Goal: Task Accomplishment & Management: Manage account settings

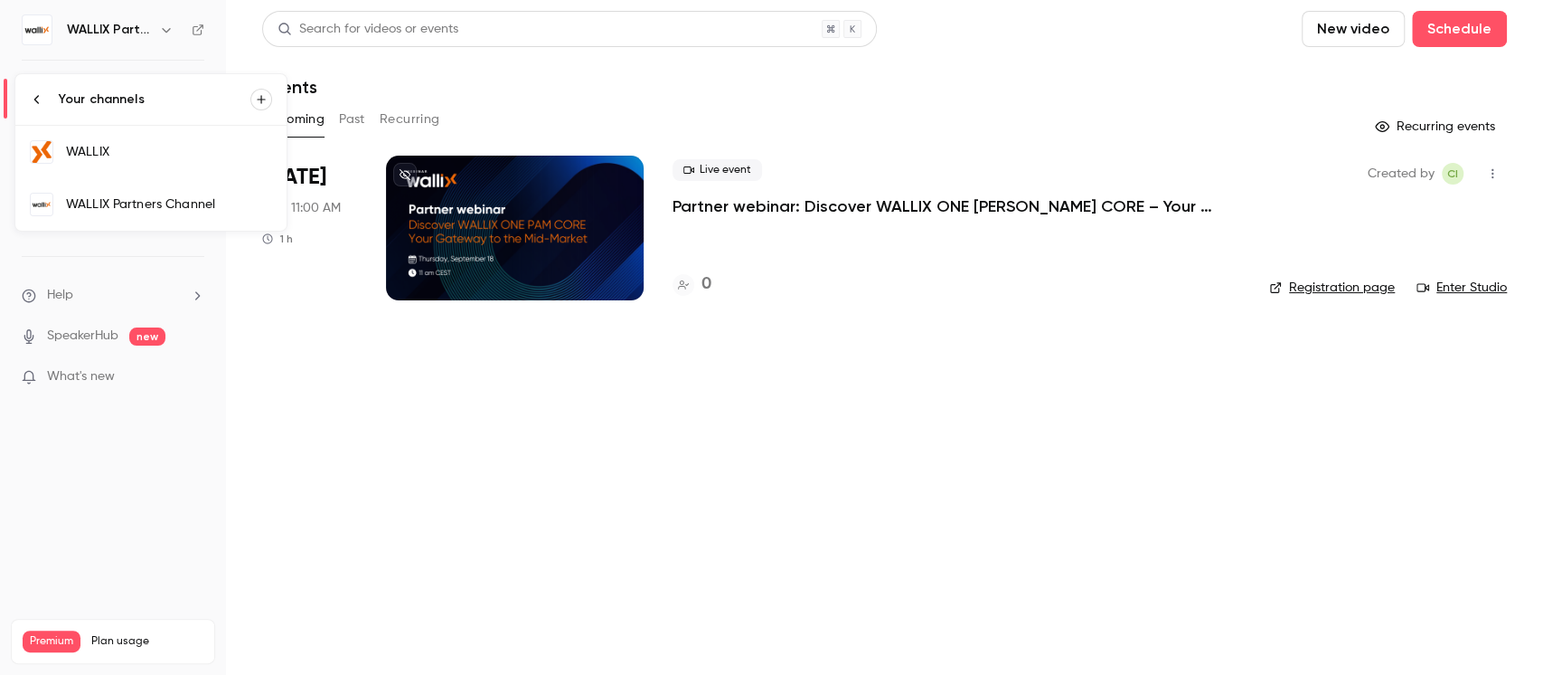
drag, startPoint x: 537, startPoint y: 459, endPoint x: 668, endPoint y: 450, distance: 131.4
click at [668, 450] on div at bounding box center [771, 337] width 1543 height 675
click at [1489, 174] on icon "button" at bounding box center [1493, 173] width 14 height 13
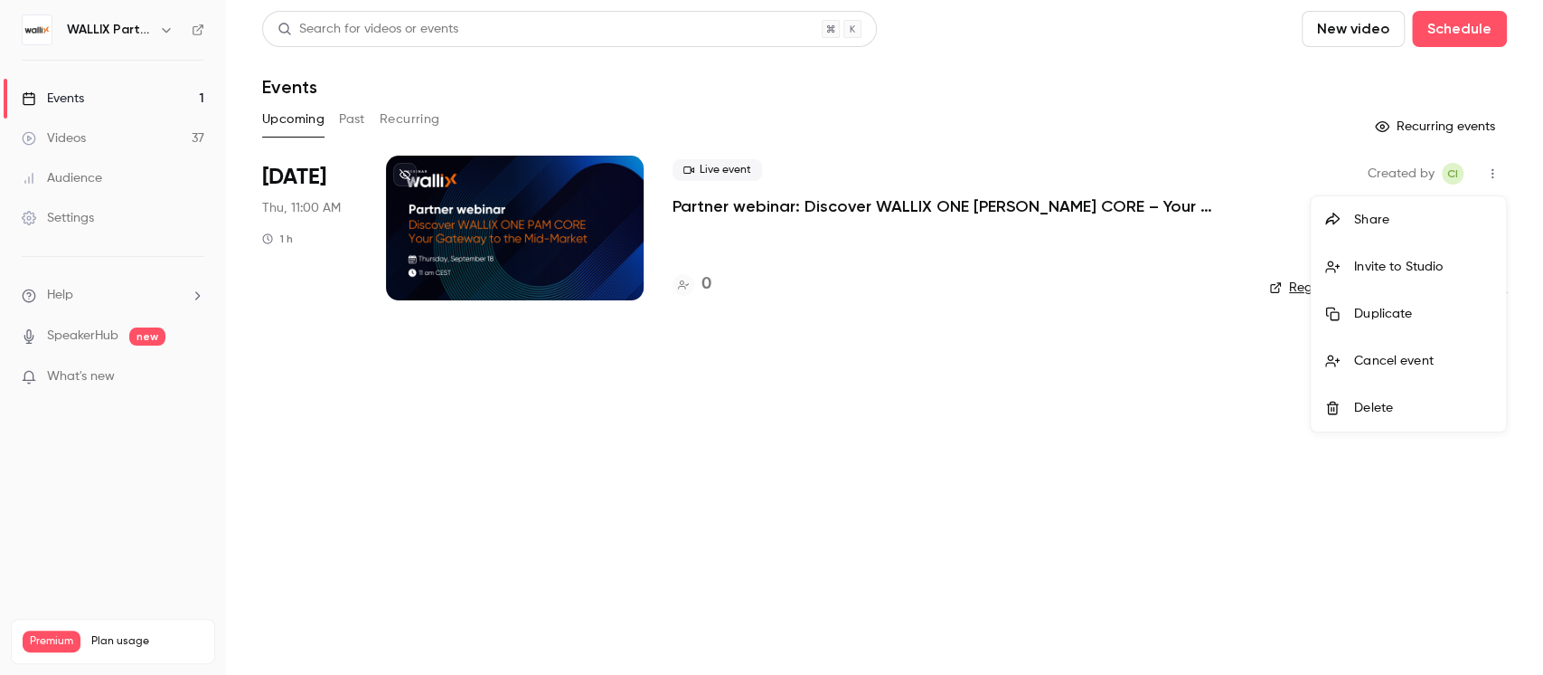
click at [1358, 307] on div "Duplicate" at bounding box center [1423, 314] width 137 height 18
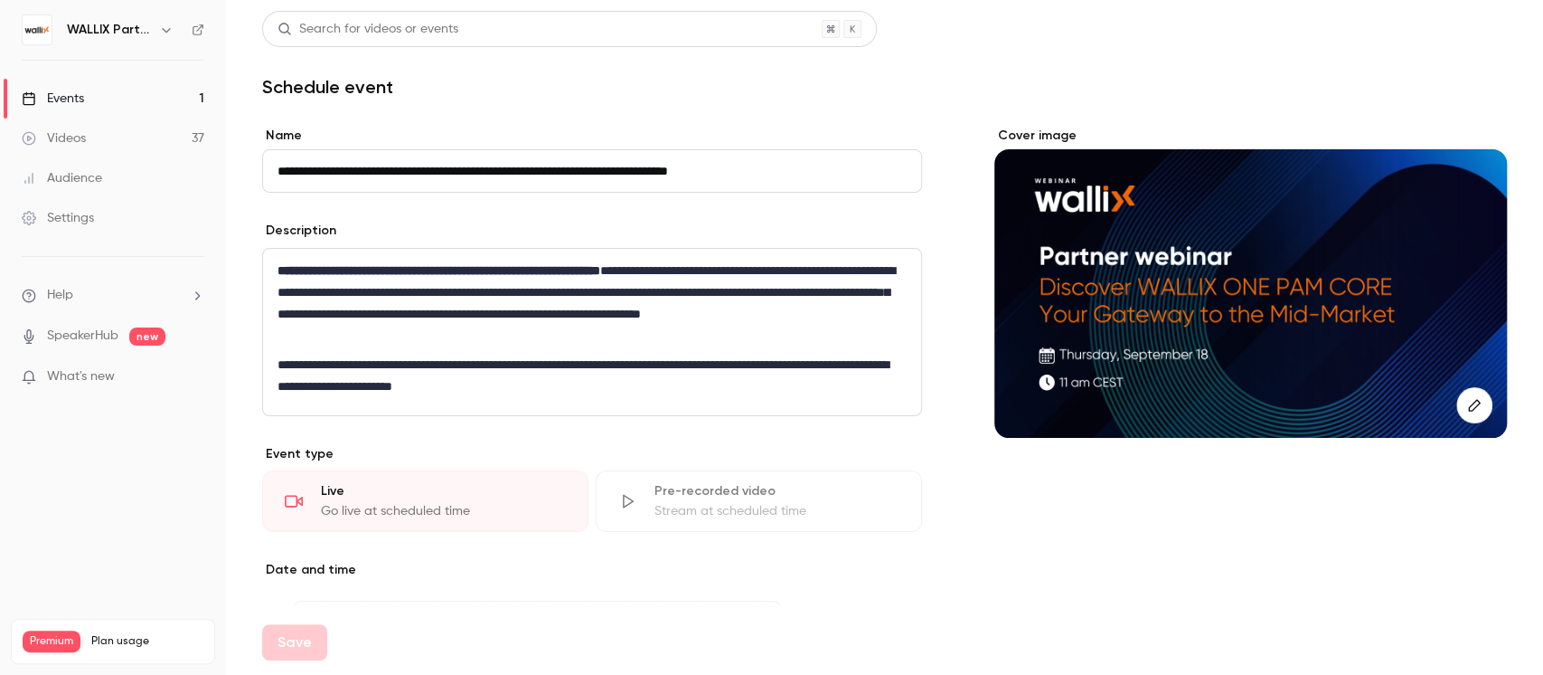
click at [329, 165] on input "**********" at bounding box center [592, 170] width 660 height 43
drag, startPoint x: 329, startPoint y: 169, endPoint x: 250, endPoint y: 166, distance: 78.7
click at [250, 166] on main "**********" at bounding box center [884, 337] width 1317 height 675
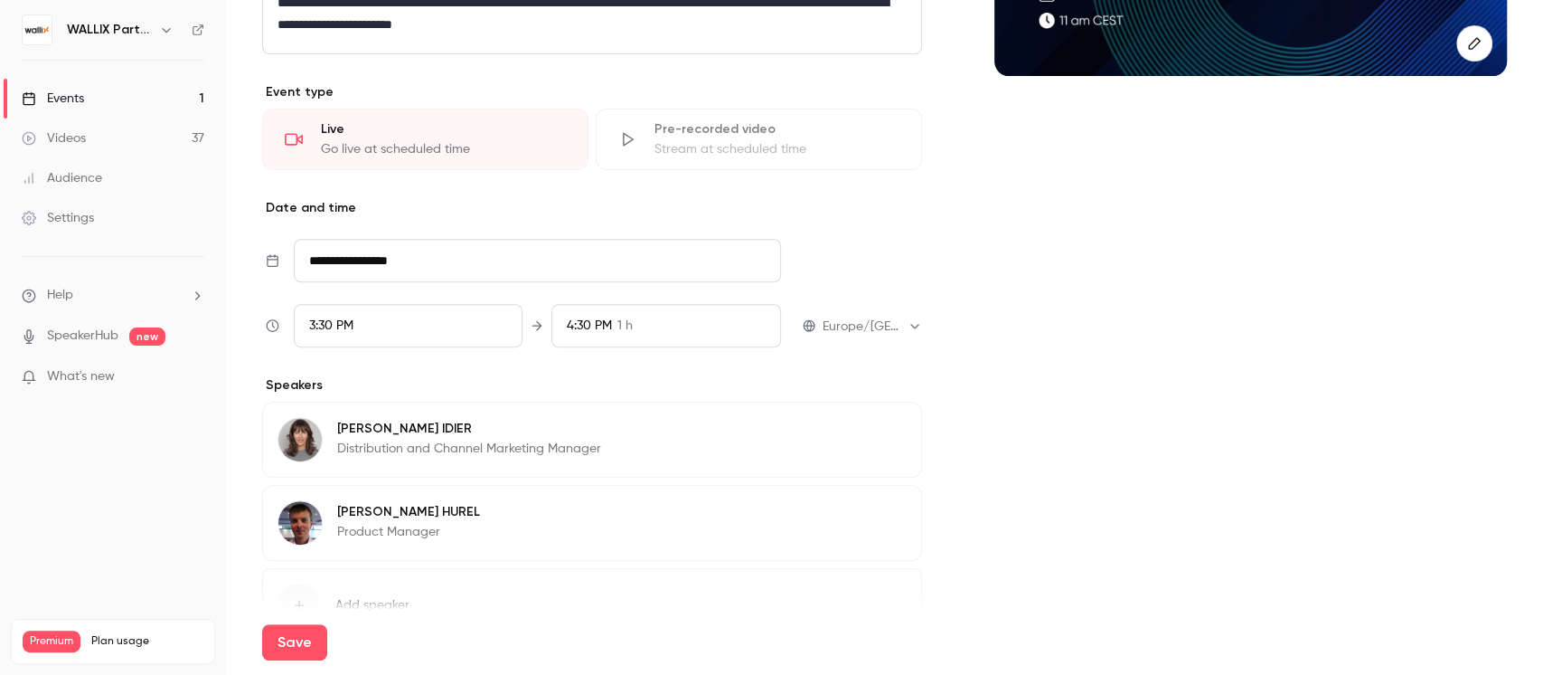
scroll to position [473, 0]
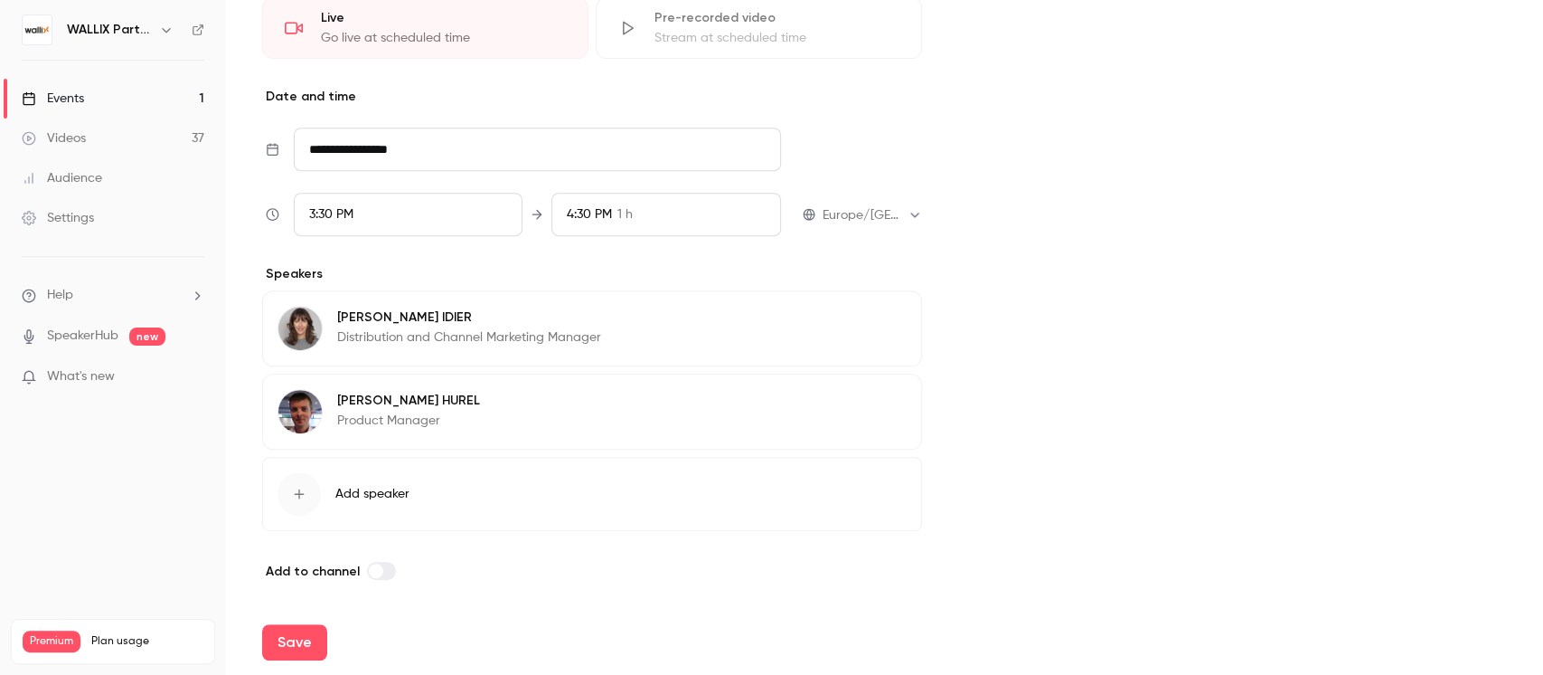
click at [475, 211] on div "3:30 PM" at bounding box center [408, 214] width 229 height 43
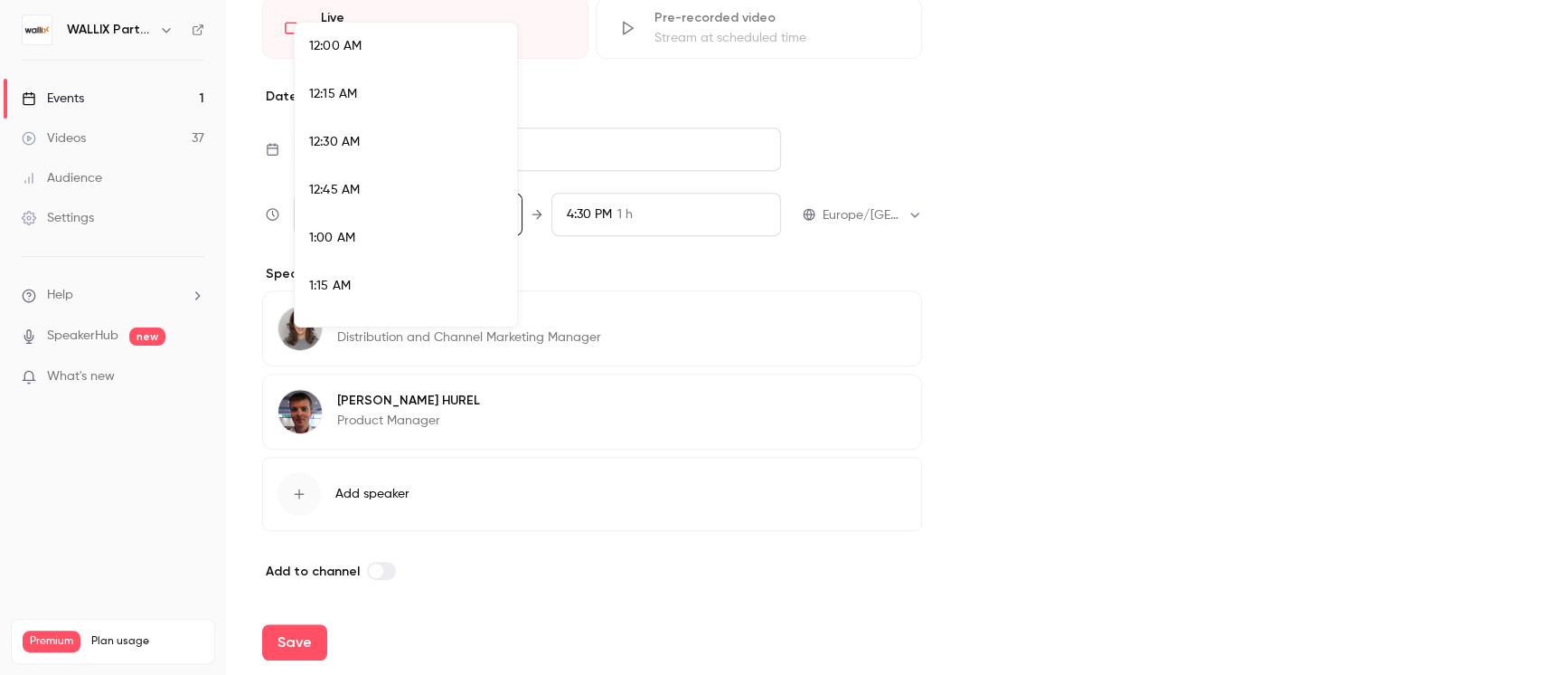
scroll to position [2843, 0]
click at [357, 77] on div "3:00 PM" at bounding box center [406, 79] width 194 height 19
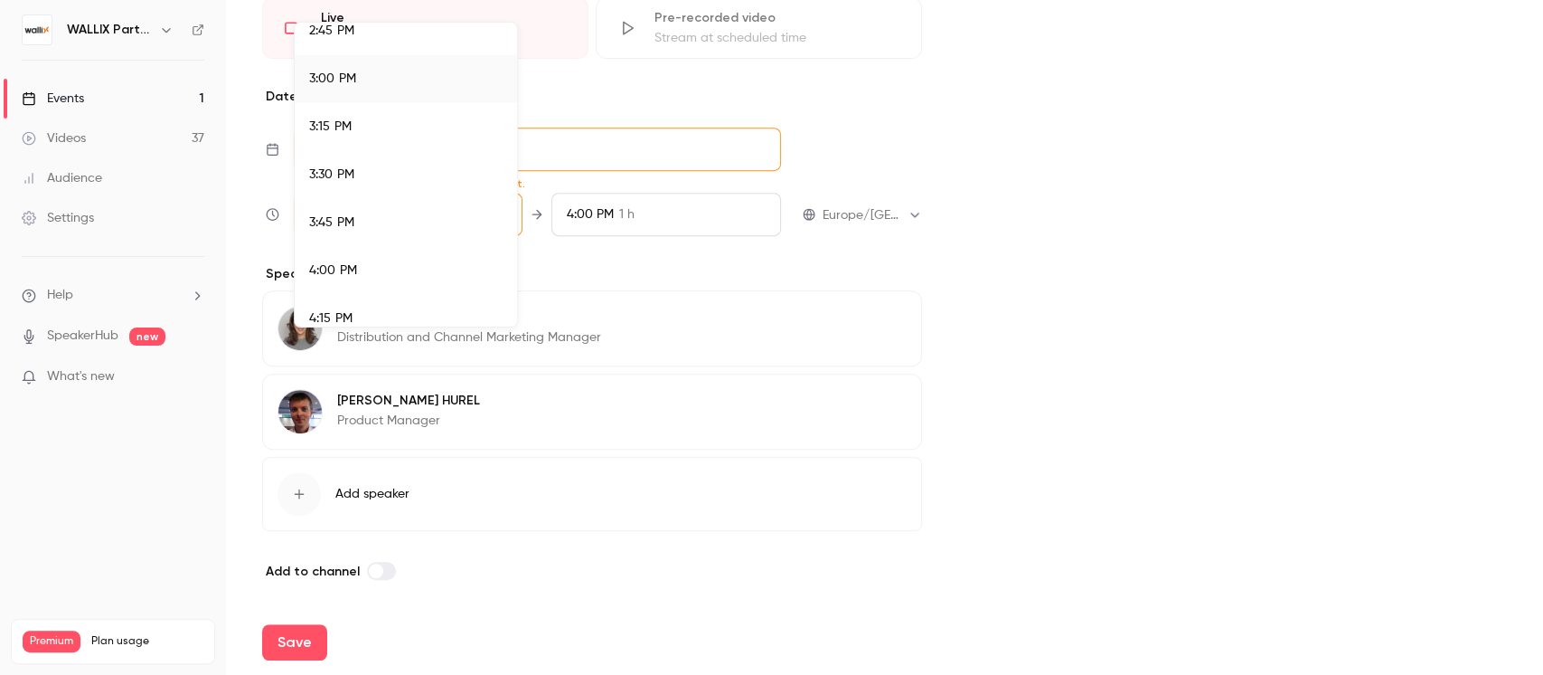
click at [1022, 325] on div at bounding box center [771, 337] width 1543 height 675
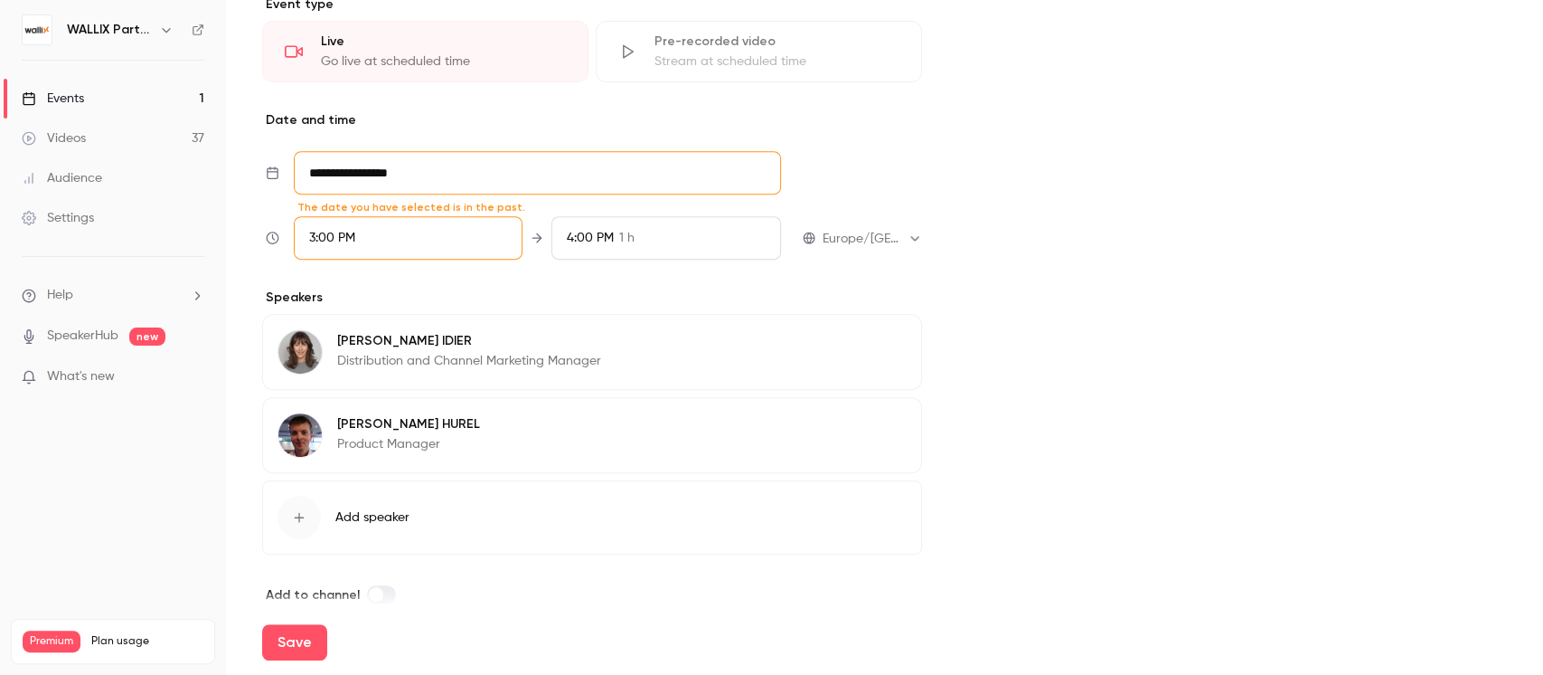
scroll to position [473, 0]
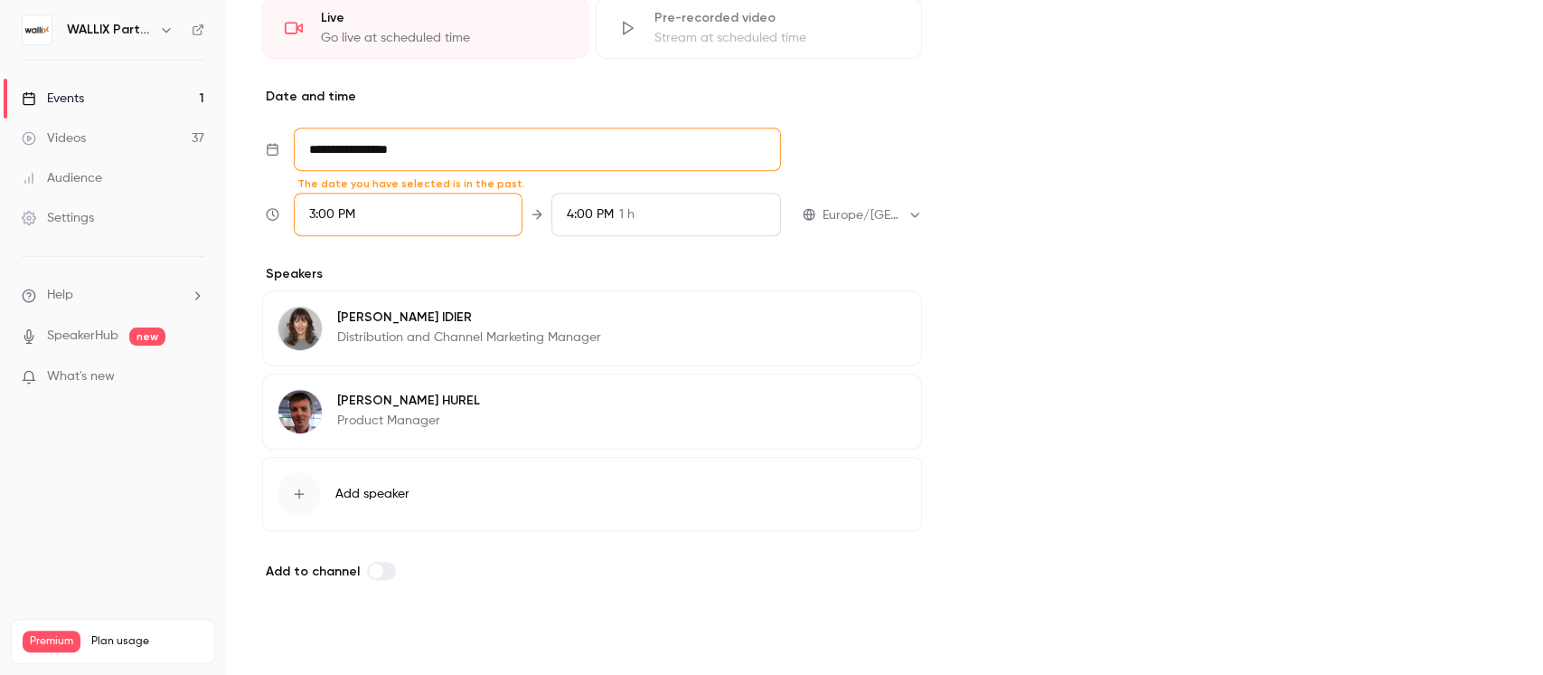
click at [297, 628] on button "Save" at bounding box center [294, 642] width 65 height 36
type input "**********"
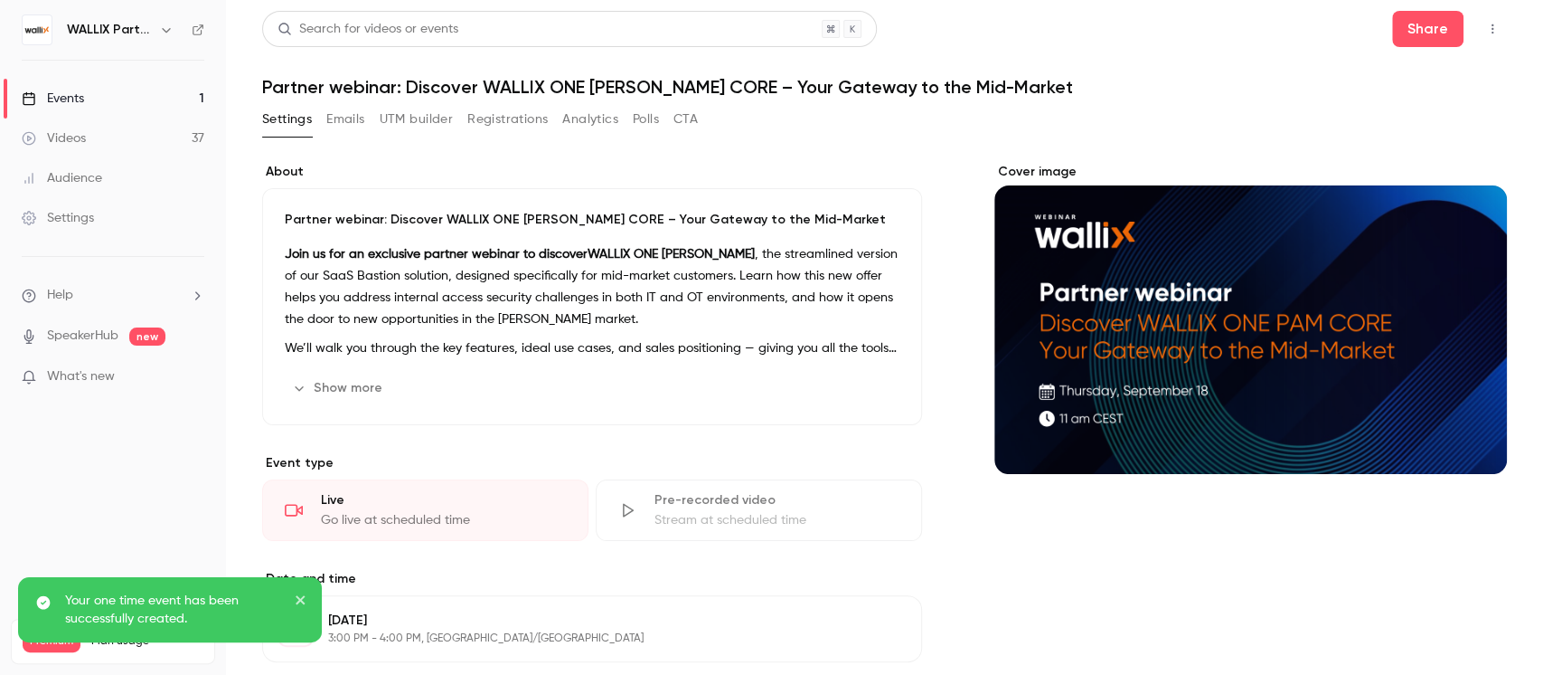
click at [71, 98] on div "Events" at bounding box center [53, 99] width 62 height 18
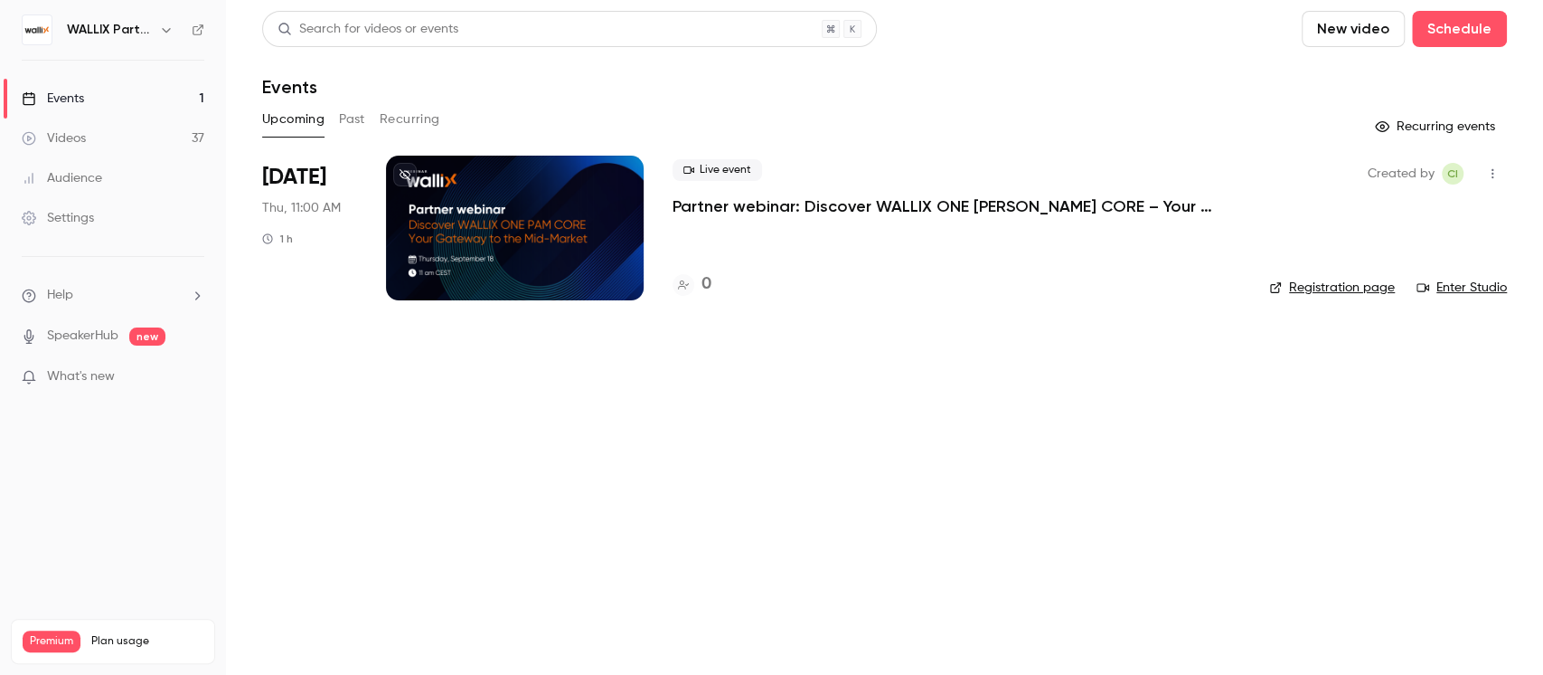
click at [394, 118] on button "Recurring" at bounding box center [410, 119] width 61 height 29
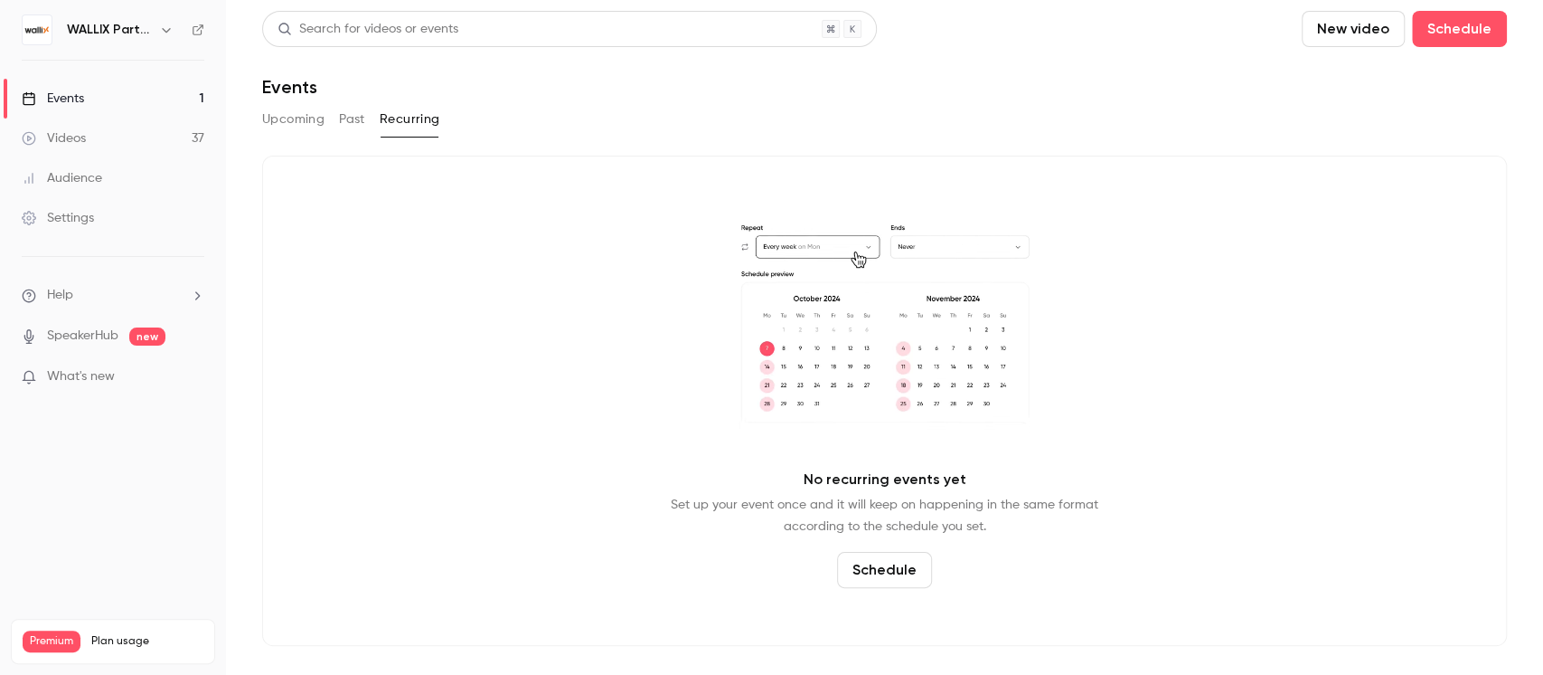
click at [354, 120] on button "Past" at bounding box center [352, 119] width 26 height 29
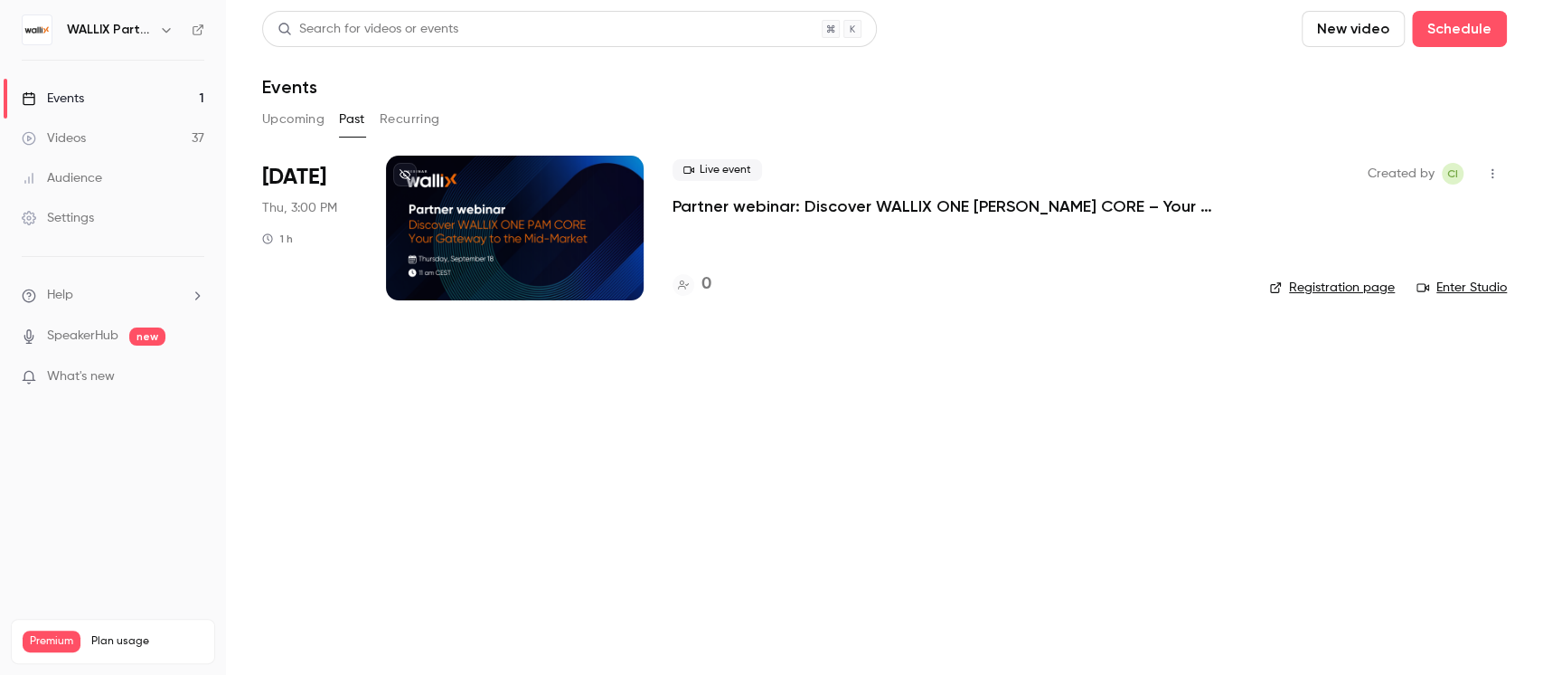
click at [295, 115] on button "Upcoming" at bounding box center [293, 119] width 62 height 29
click at [65, 90] on div "Events" at bounding box center [53, 99] width 62 height 18
click at [86, 24] on h6 "WALLIX Partners Channel" at bounding box center [109, 30] width 85 height 18
click at [1489, 173] on icon "button" at bounding box center [1493, 173] width 14 height 13
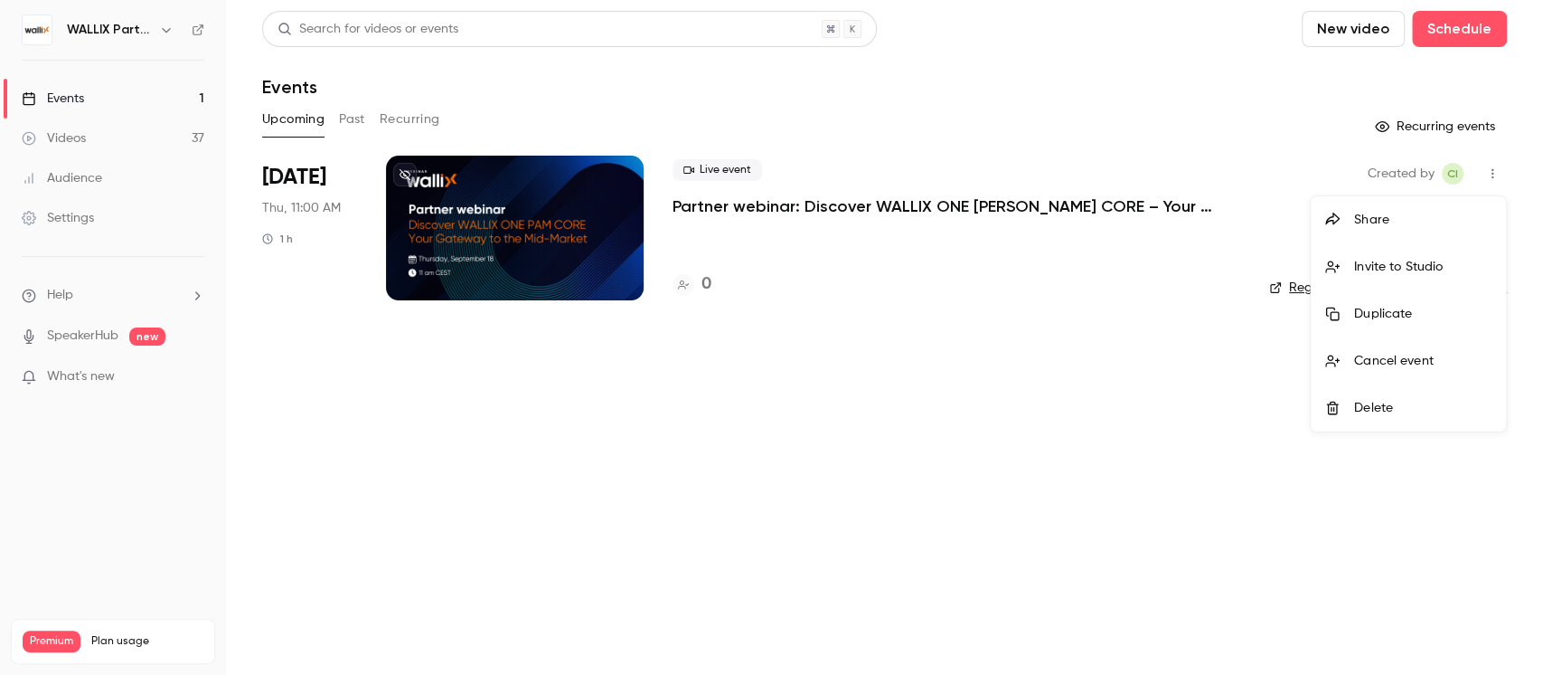
click at [1372, 307] on div "Duplicate" at bounding box center [1423, 314] width 137 height 18
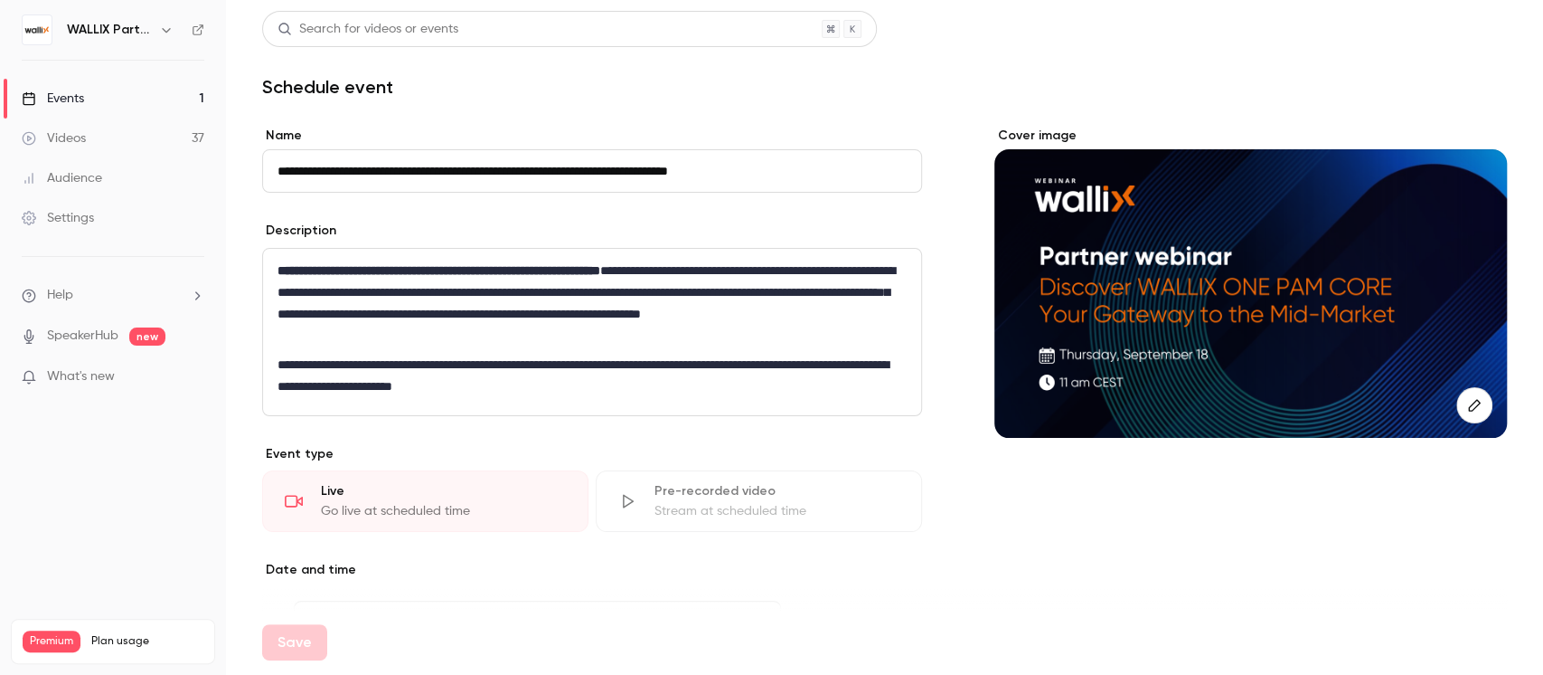
click at [328, 171] on input "**********" at bounding box center [592, 170] width 660 height 43
drag, startPoint x: 326, startPoint y: 170, endPoint x: 244, endPoint y: 162, distance: 81.8
click at [244, 162] on main "**********" at bounding box center [884, 337] width 1317 height 675
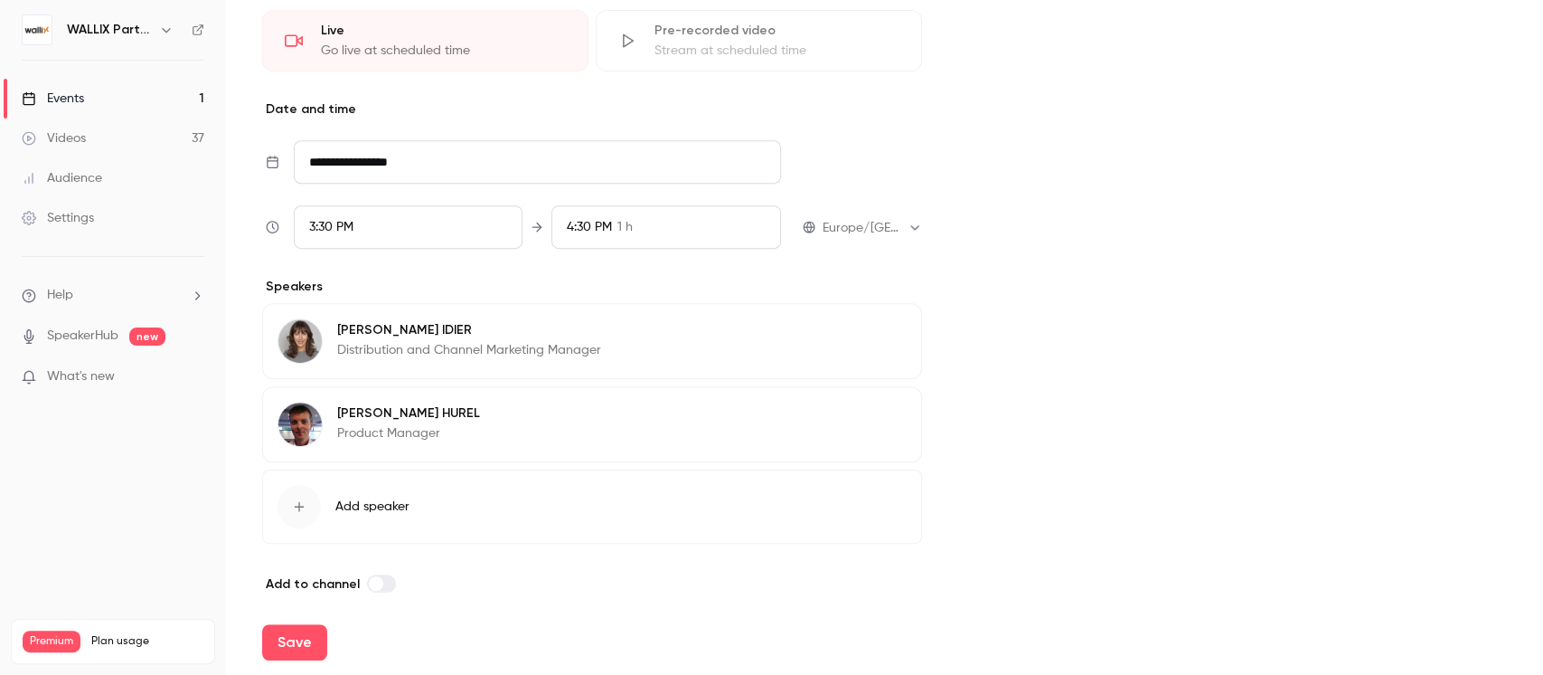
scroll to position [473, 0]
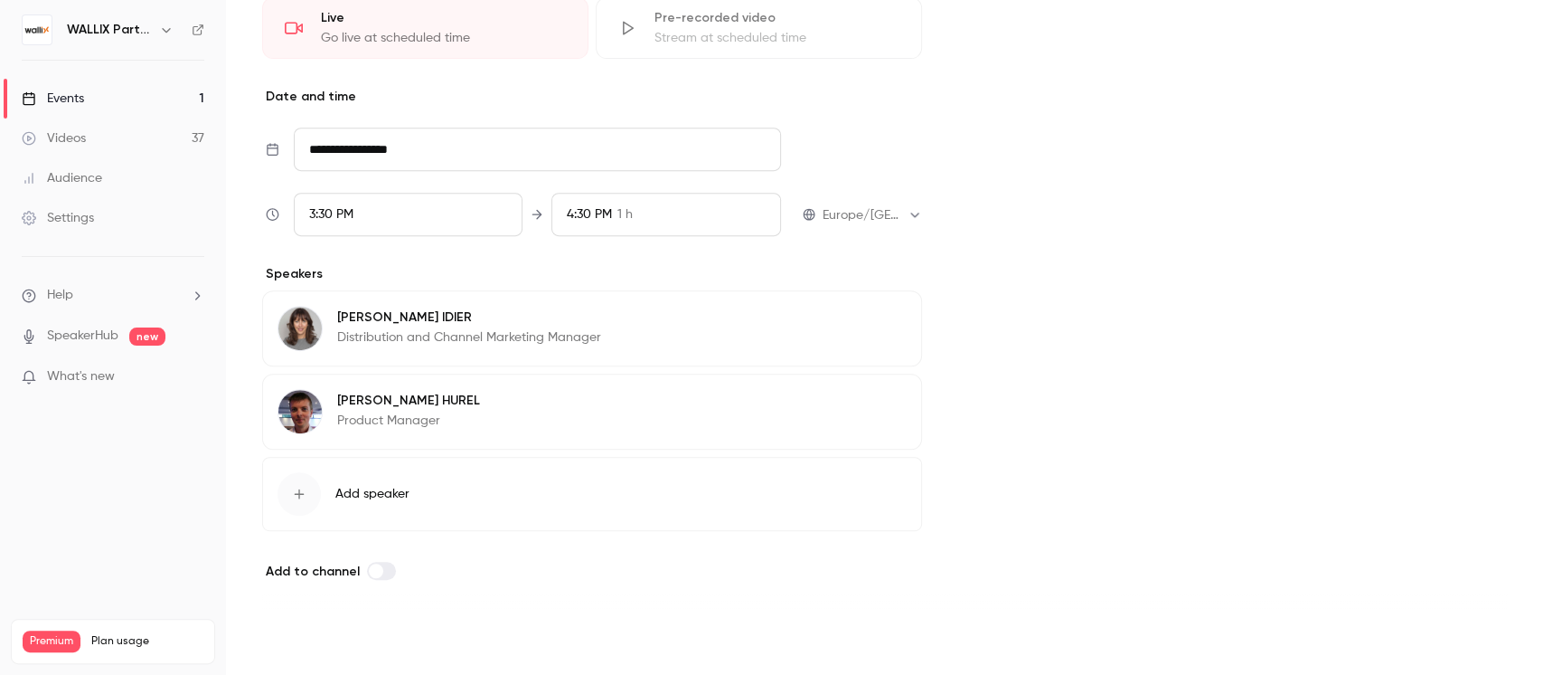
type input "**********"
click at [283, 635] on button "Save" at bounding box center [294, 642] width 65 height 36
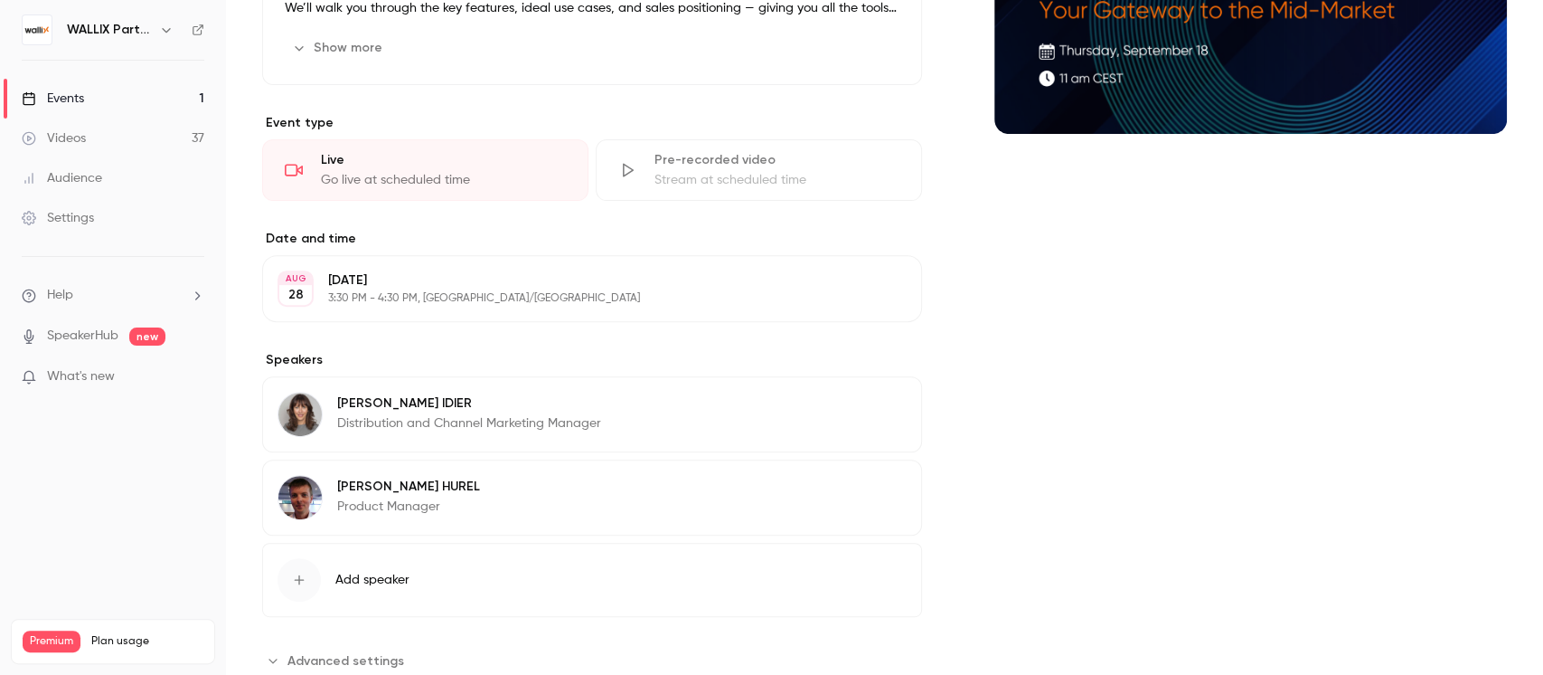
scroll to position [362, 0]
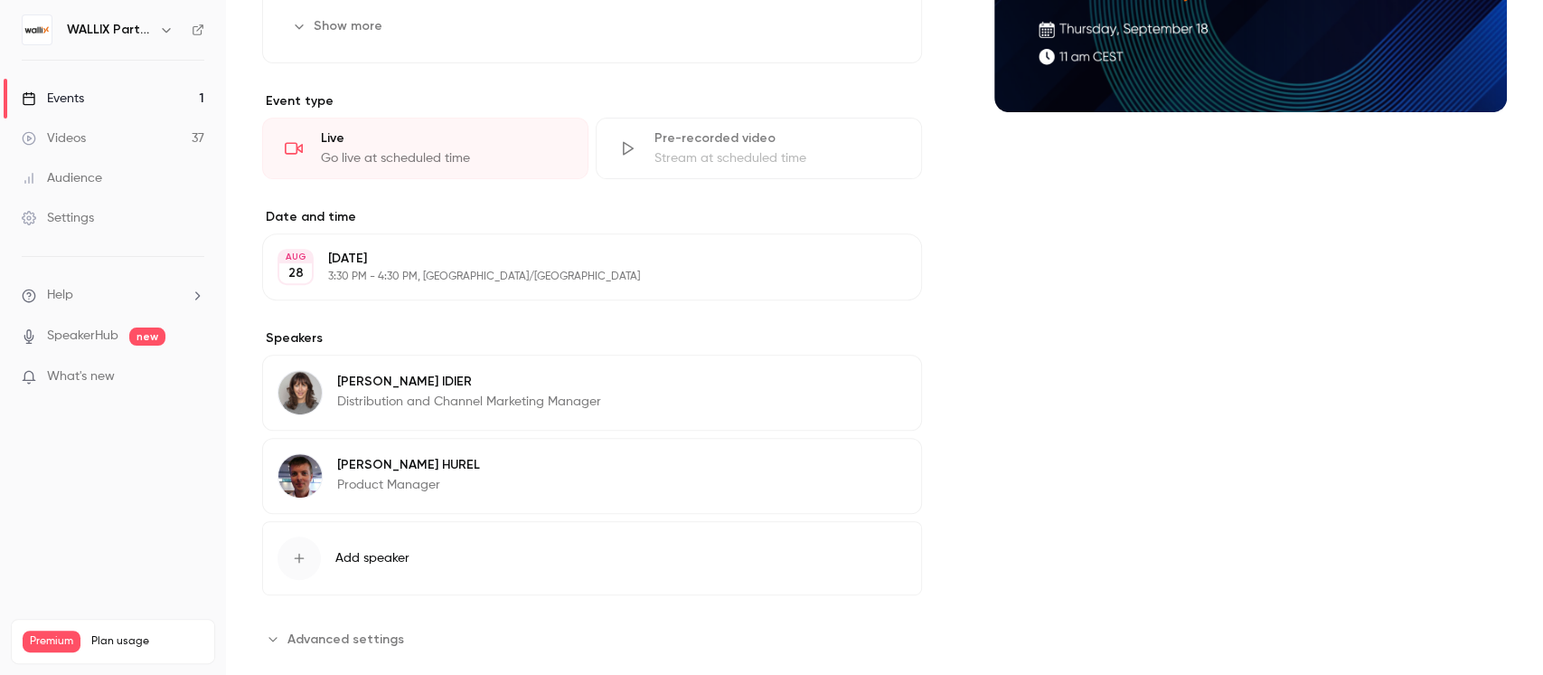
click at [425, 269] on p "3:30 PM - 4:30 PM, [GEOGRAPHIC_DATA]/[GEOGRAPHIC_DATA]" at bounding box center [577, 276] width 498 height 14
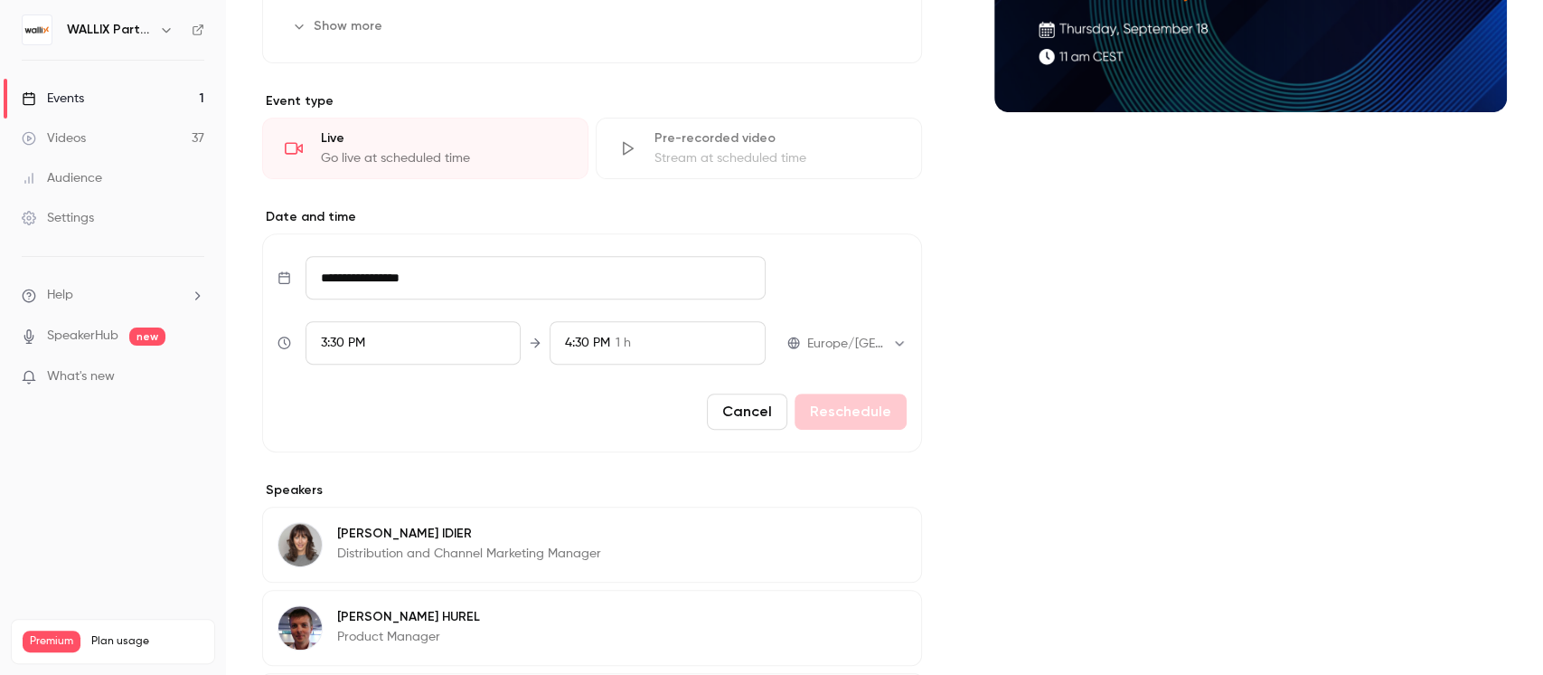
click at [489, 288] on input "**********" at bounding box center [535, 277] width 459 height 43
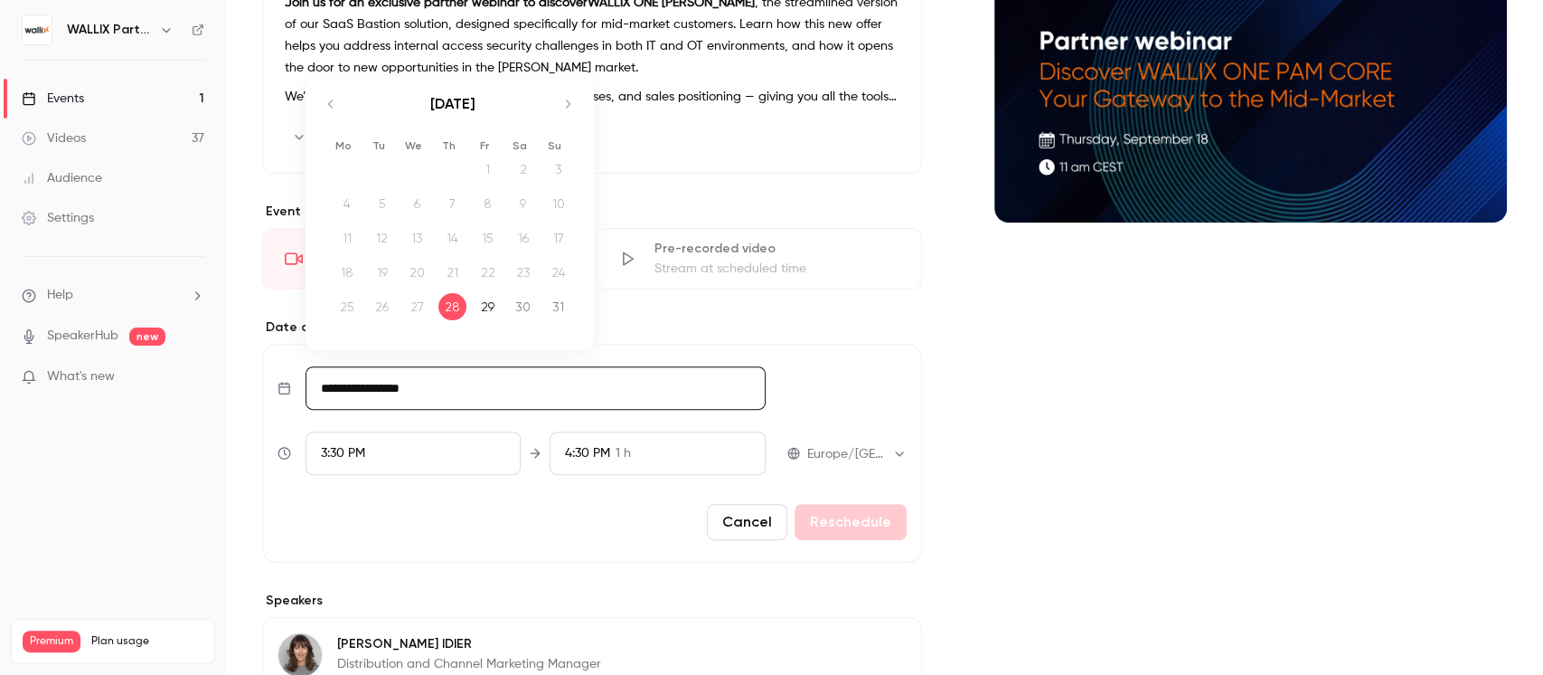
scroll to position [120, 0]
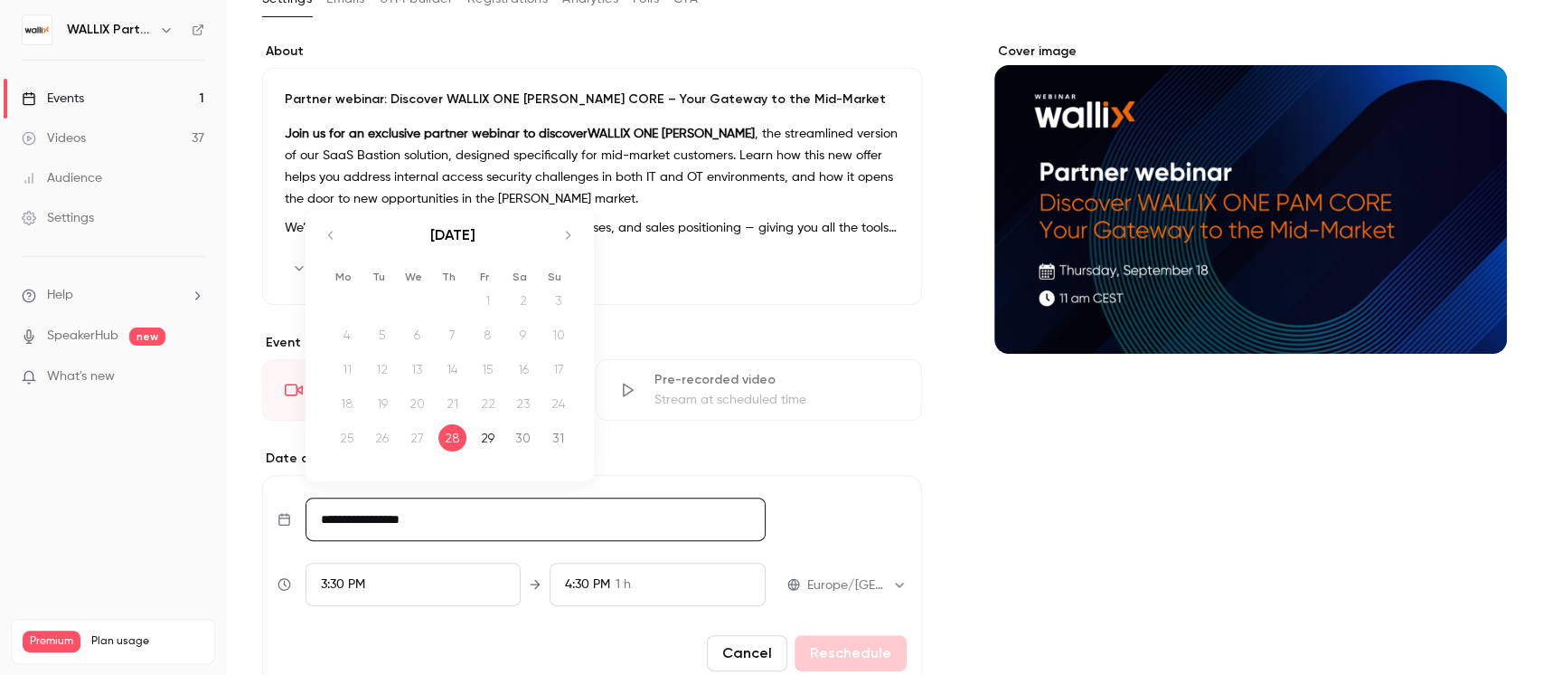
click at [568, 233] on icon "Move forward to switch to the next month." at bounding box center [568, 235] width 22 height 22
click at [452, 367] on div "18" at bounding box center [453, 368] width 28 height 27
type input "**********"
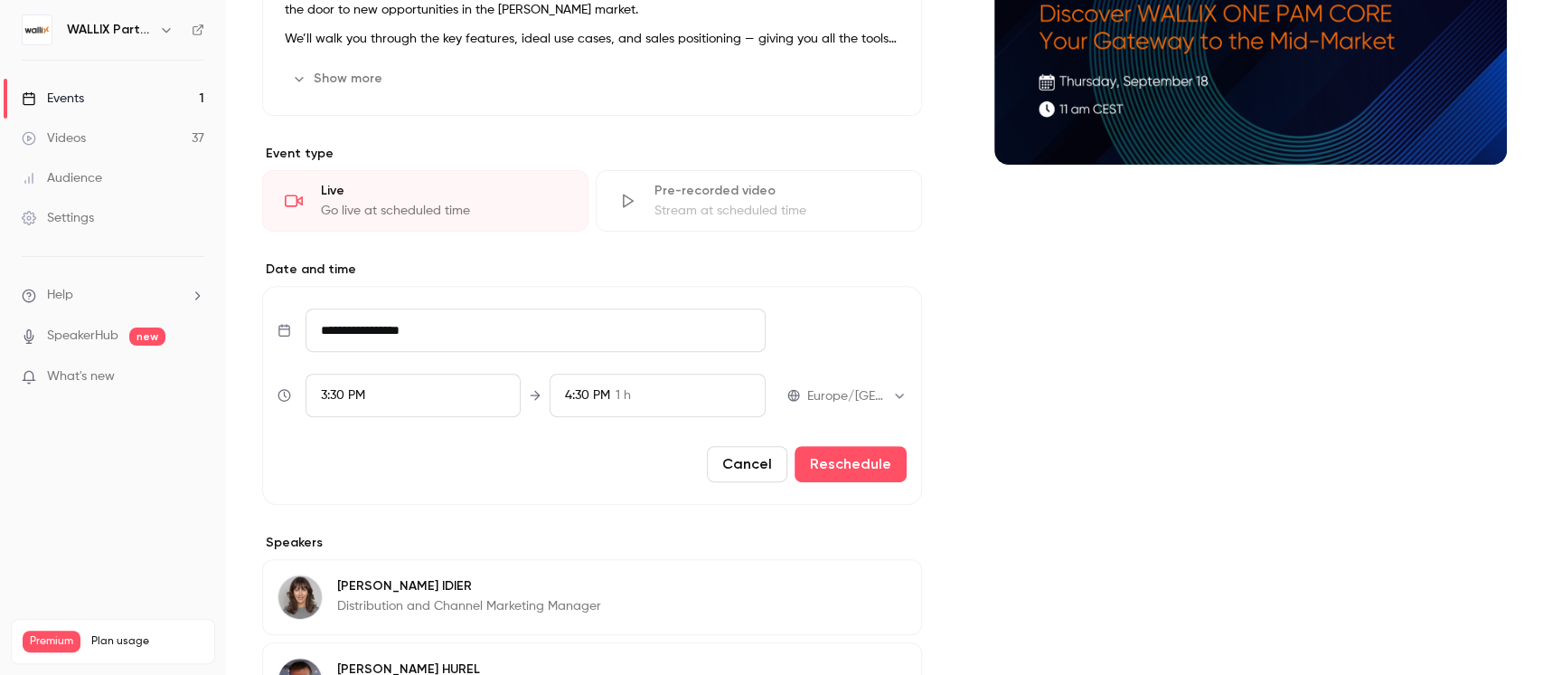
scroll to position [362, 0]
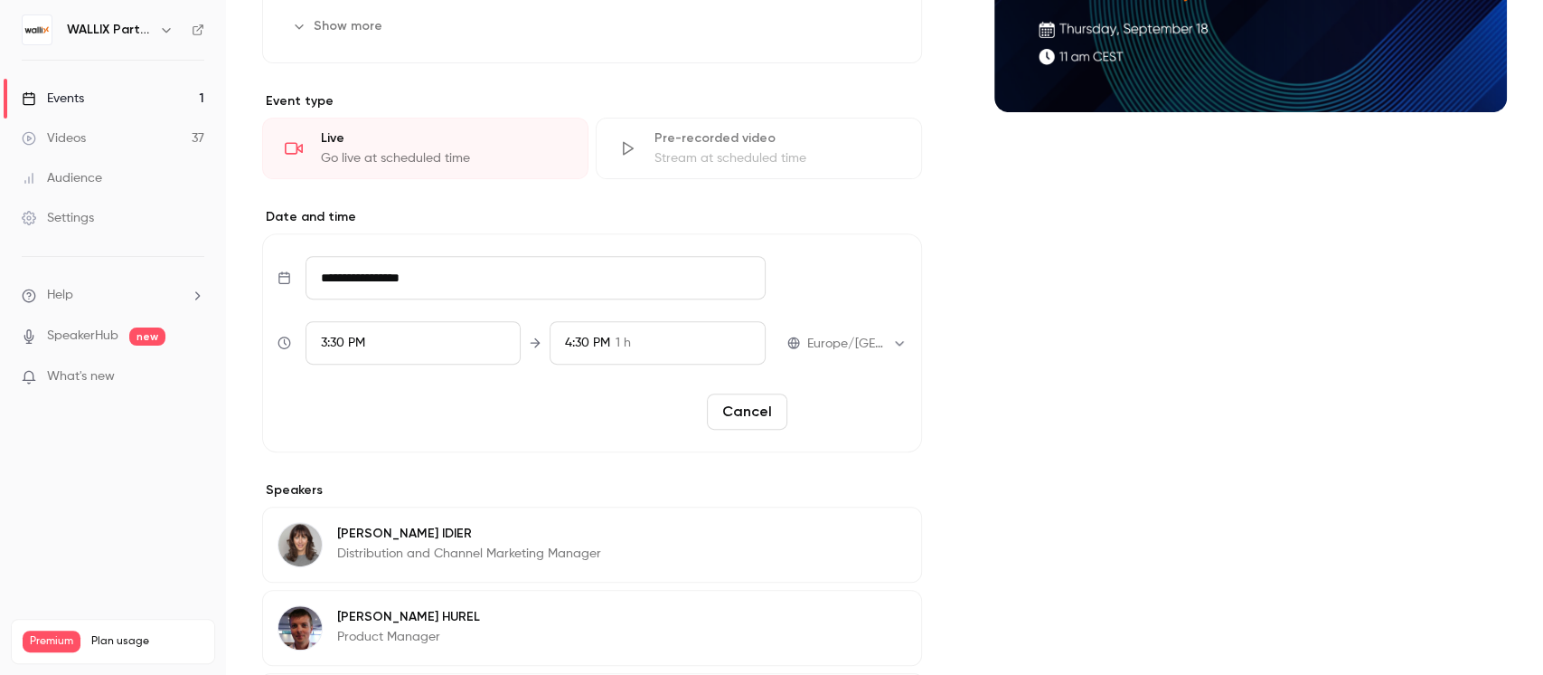
click at [835, 416] on button "Reschedule" at bounding box center [851, 411] width 112 height 36
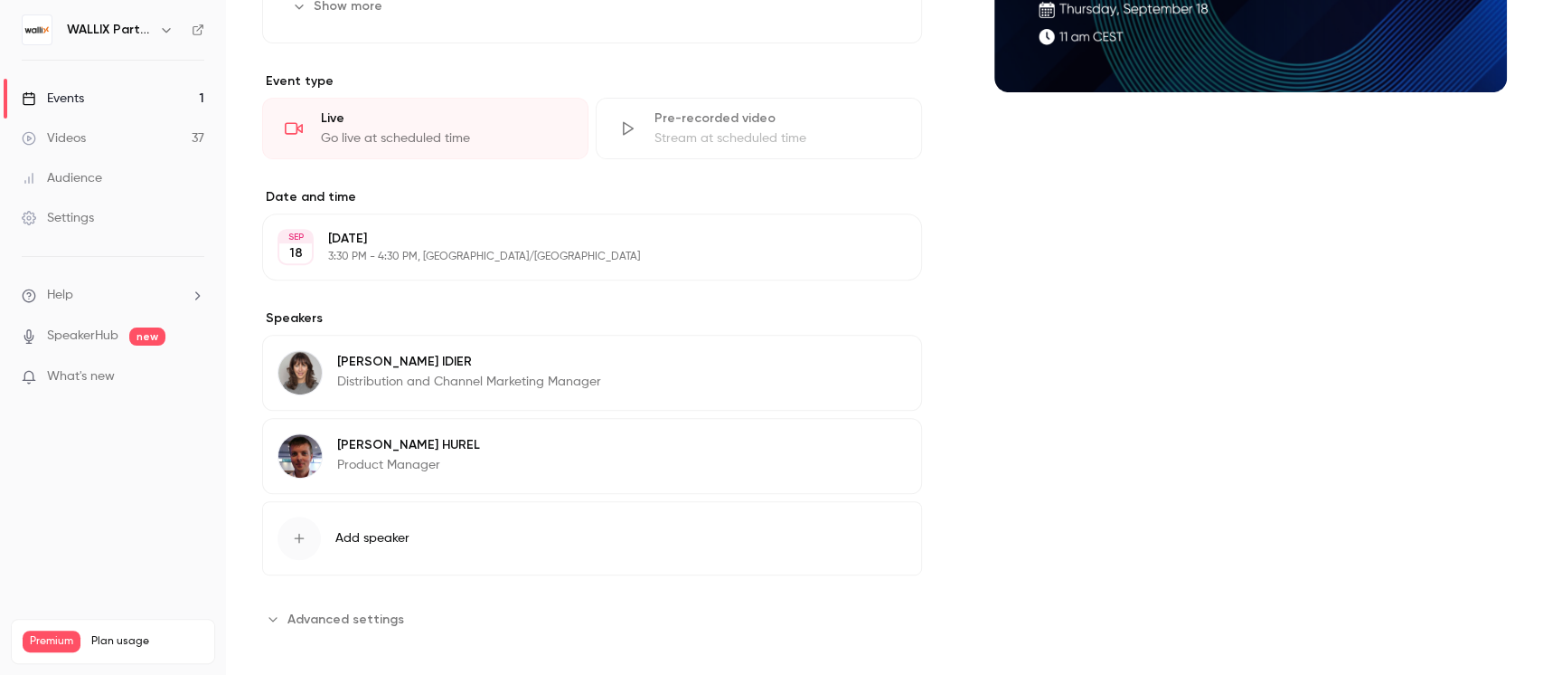
scroll to position [392, 0]
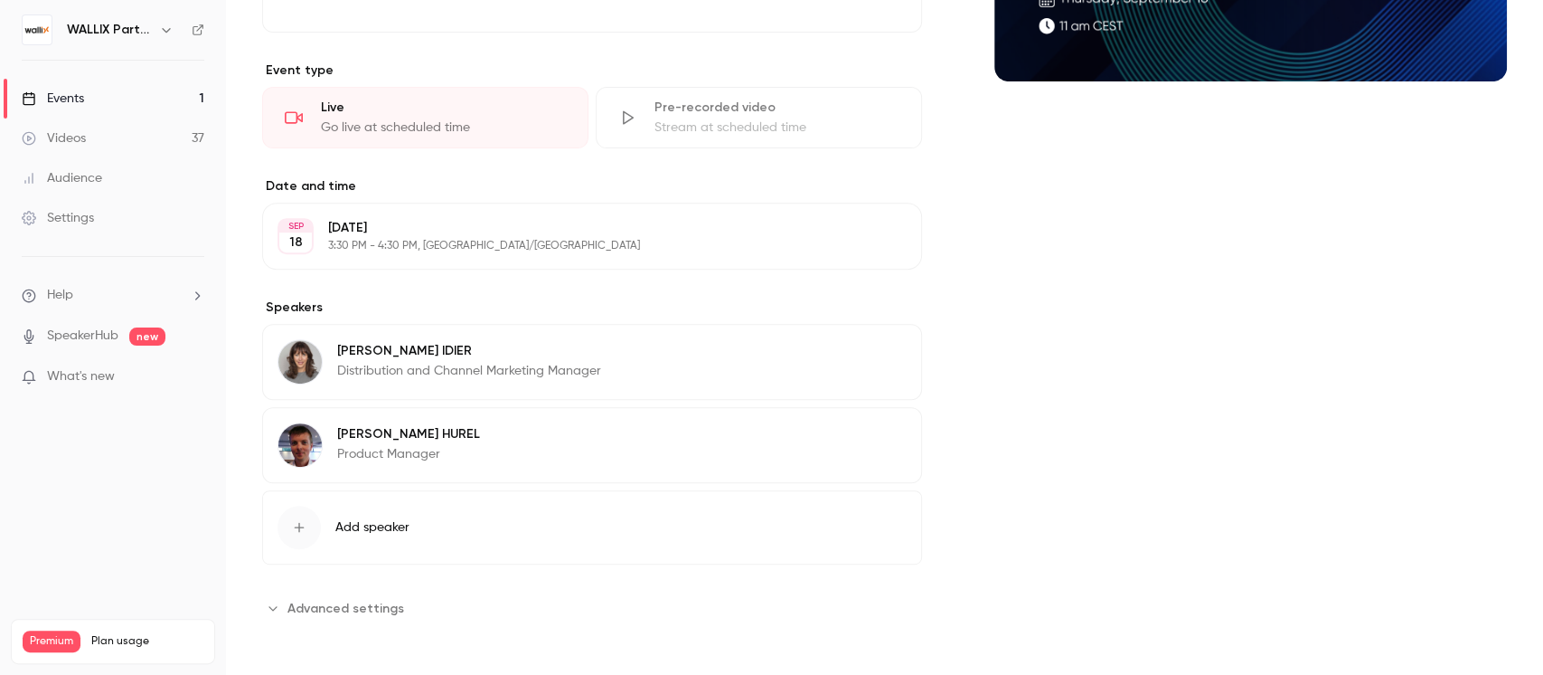
click at [481, 243] on p "3:30 PM - 4:30 PM, [GEOGRAPHIC_DATA]/[GEOGRAPHIC_DATA]" at bounding box center [577, 246] width 498 height 14
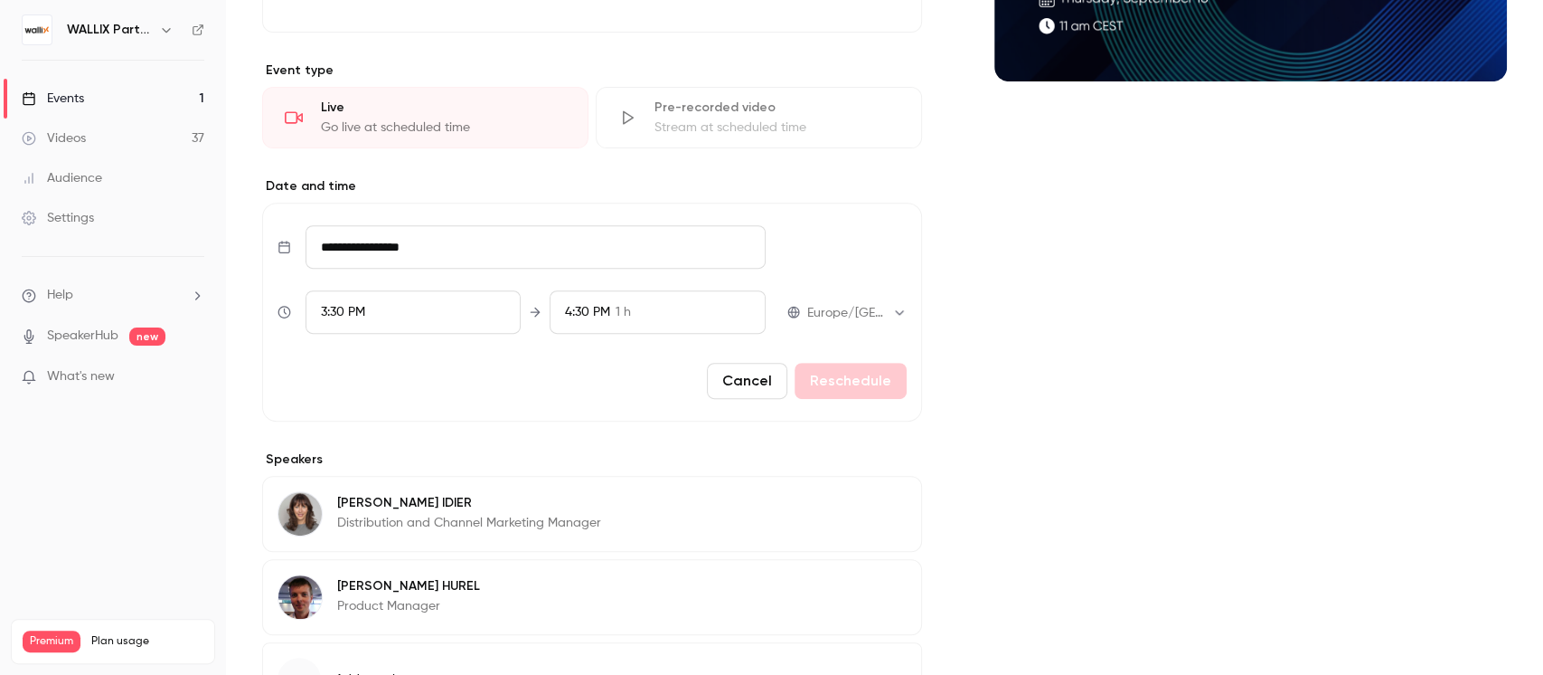
click at [451, 313] on div "3:30 PM" at bounding box center [413, 311] width 215 height 43
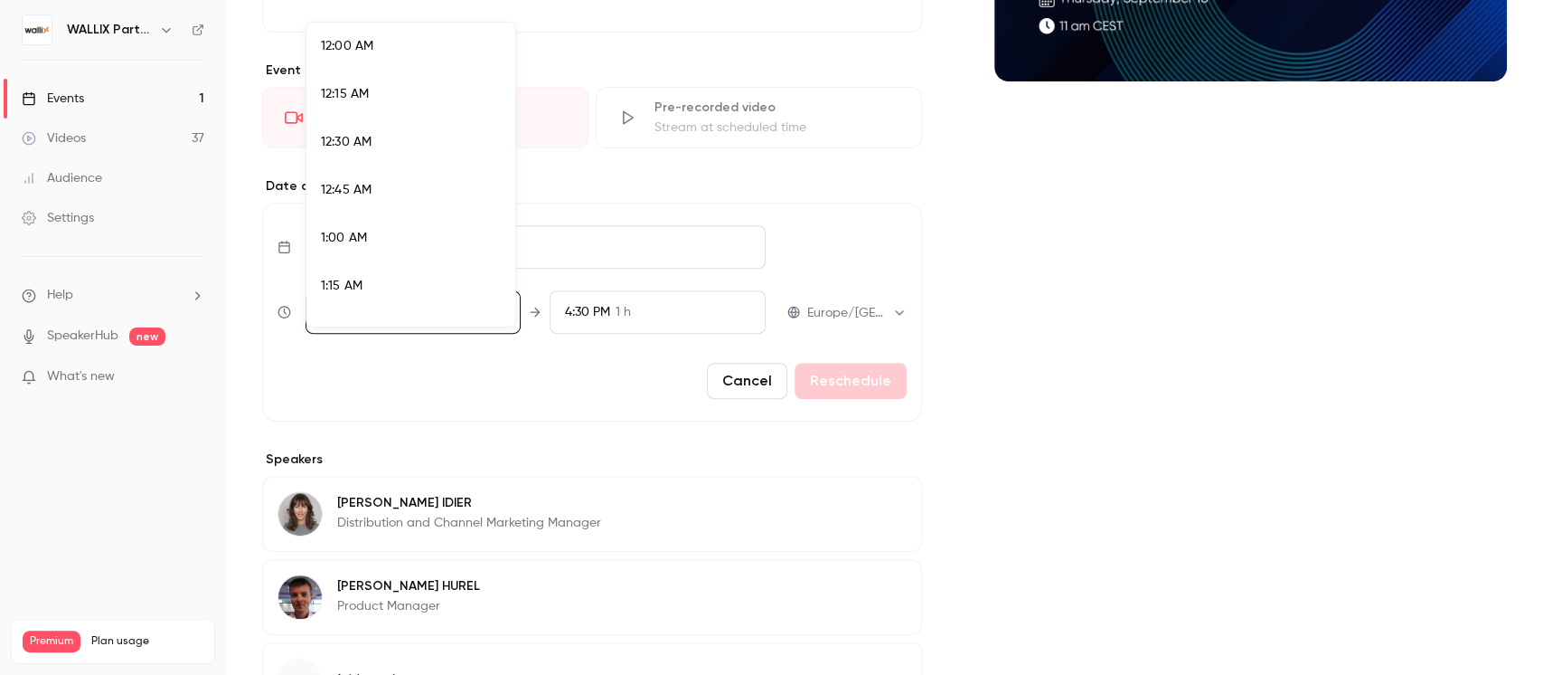
scroll to position [2843, 0]
click at [342, 80] on span "3:00 PM" at bounding box center [344, 78] width 47 height 13
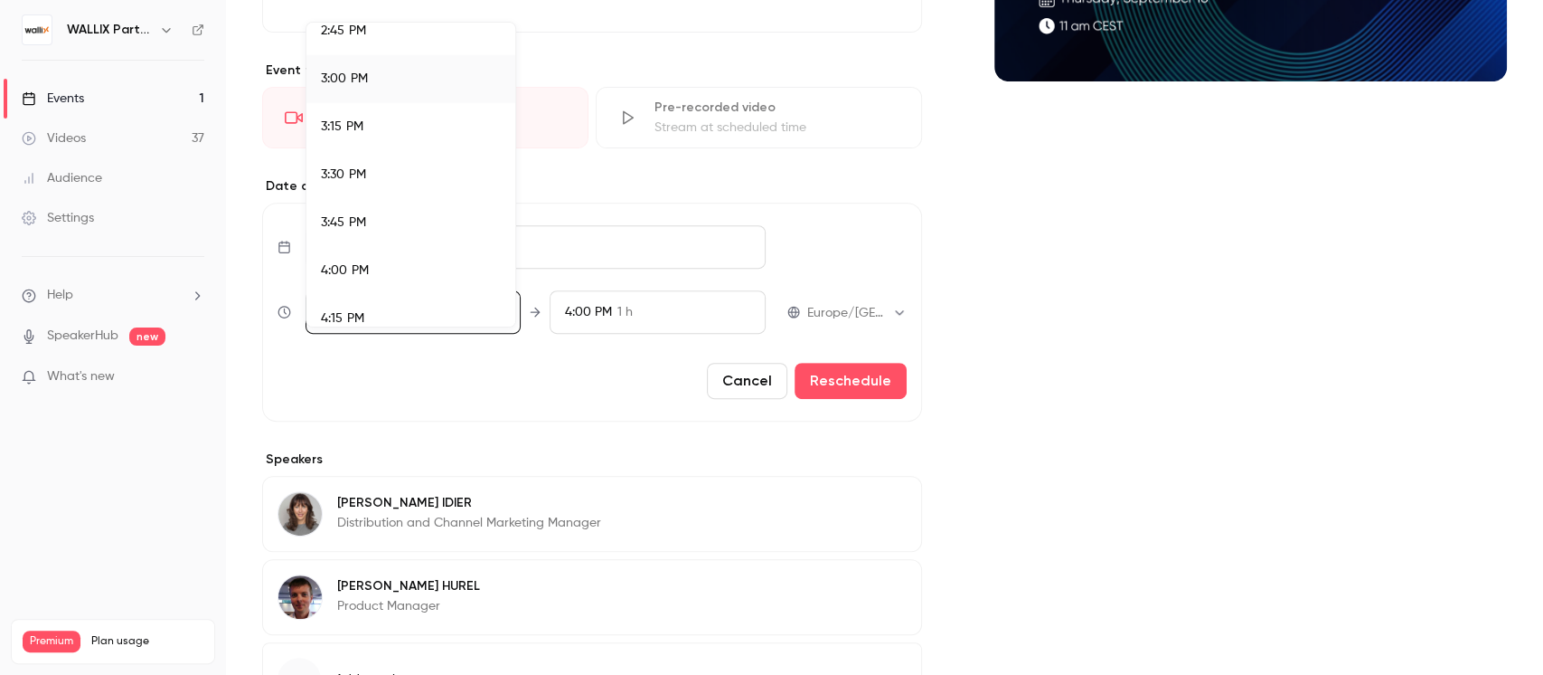
click at [824, 373] on div at bounding box center [771, 337] width 1543 height 675
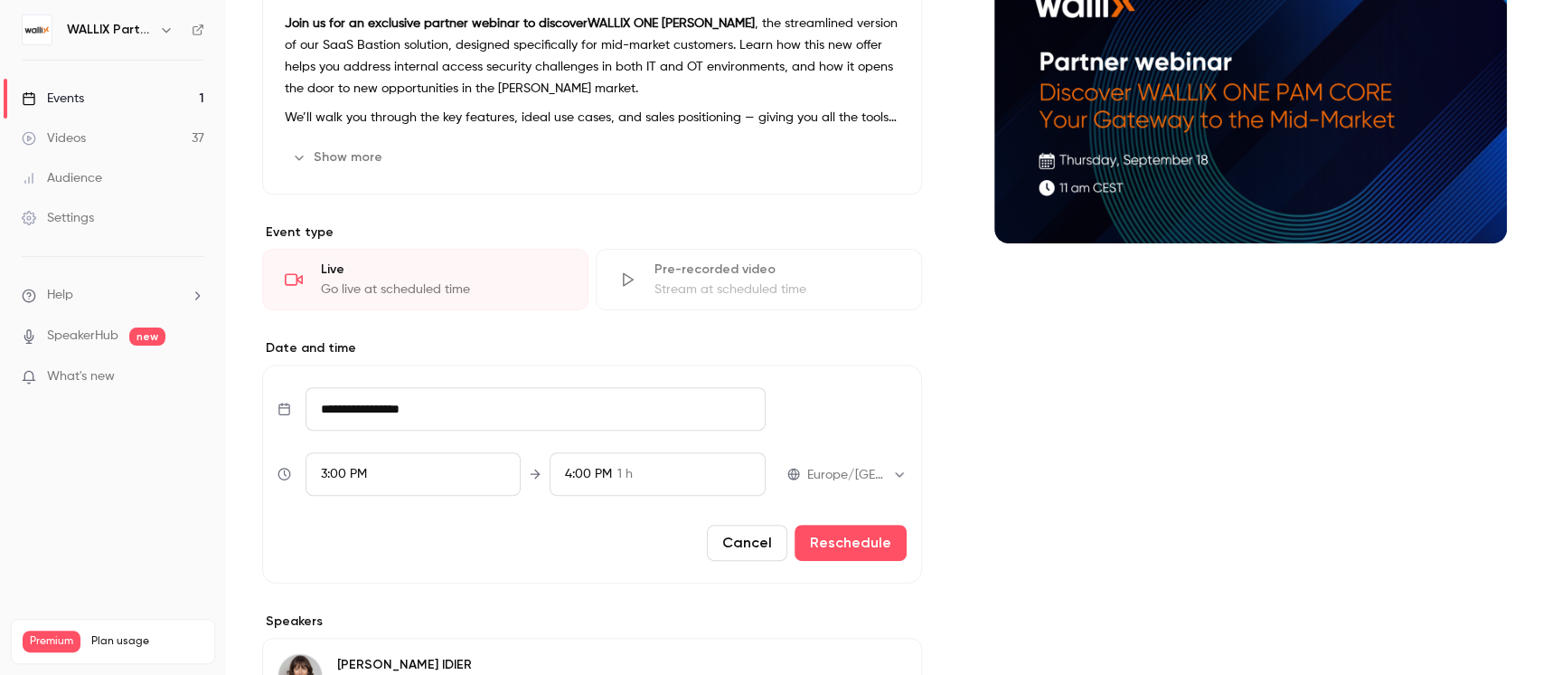
scroll to position [482, 0]
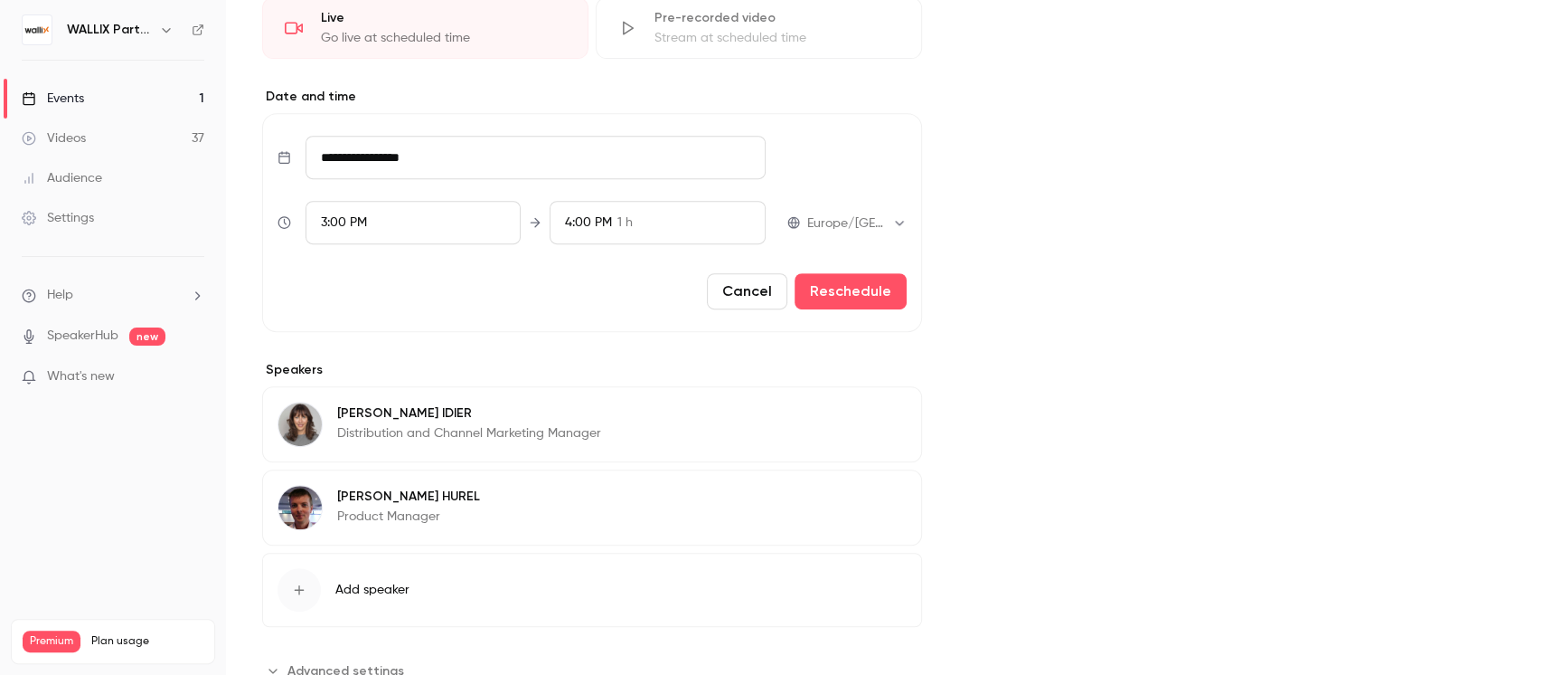
click at [1056, 367] on div "Cover image" at bounding box center [1251, 183] width 513 height 1004
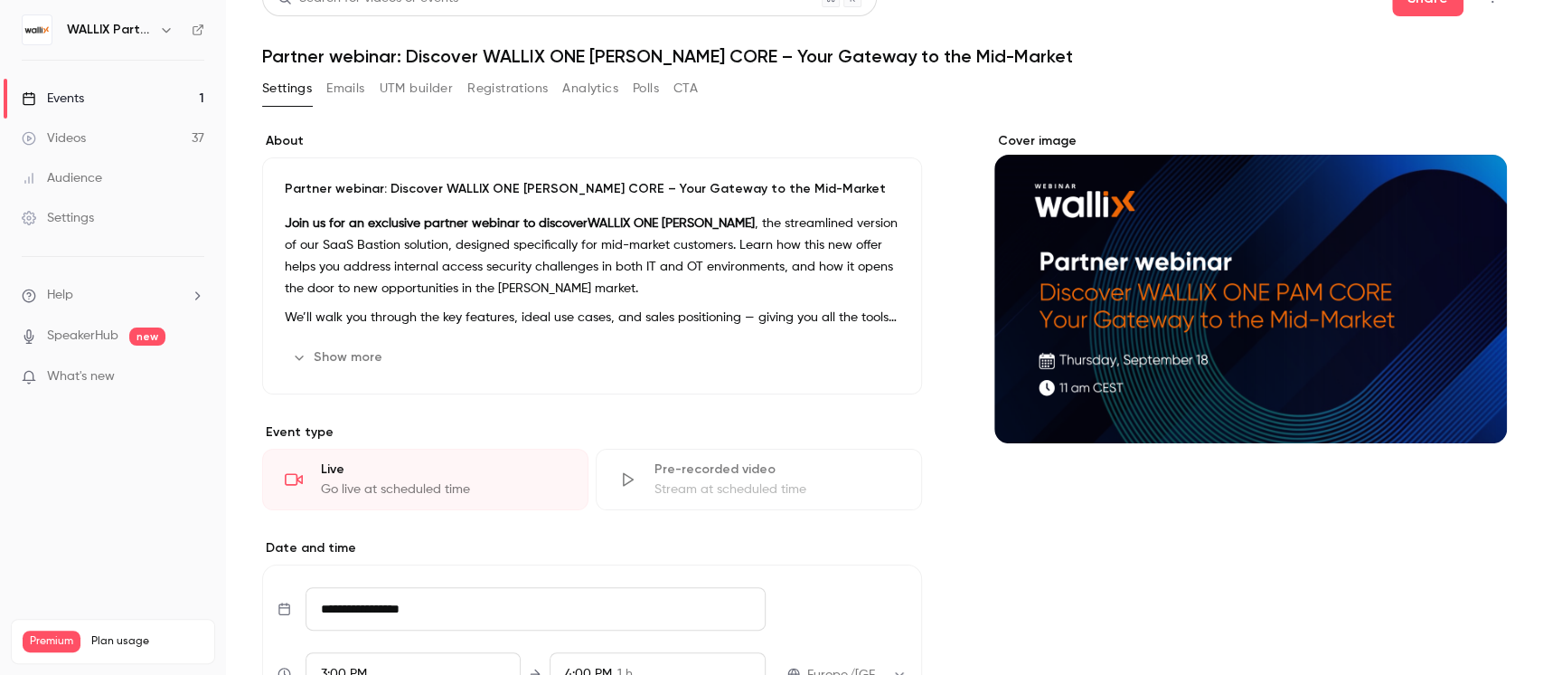
scroll to position [0, 0]
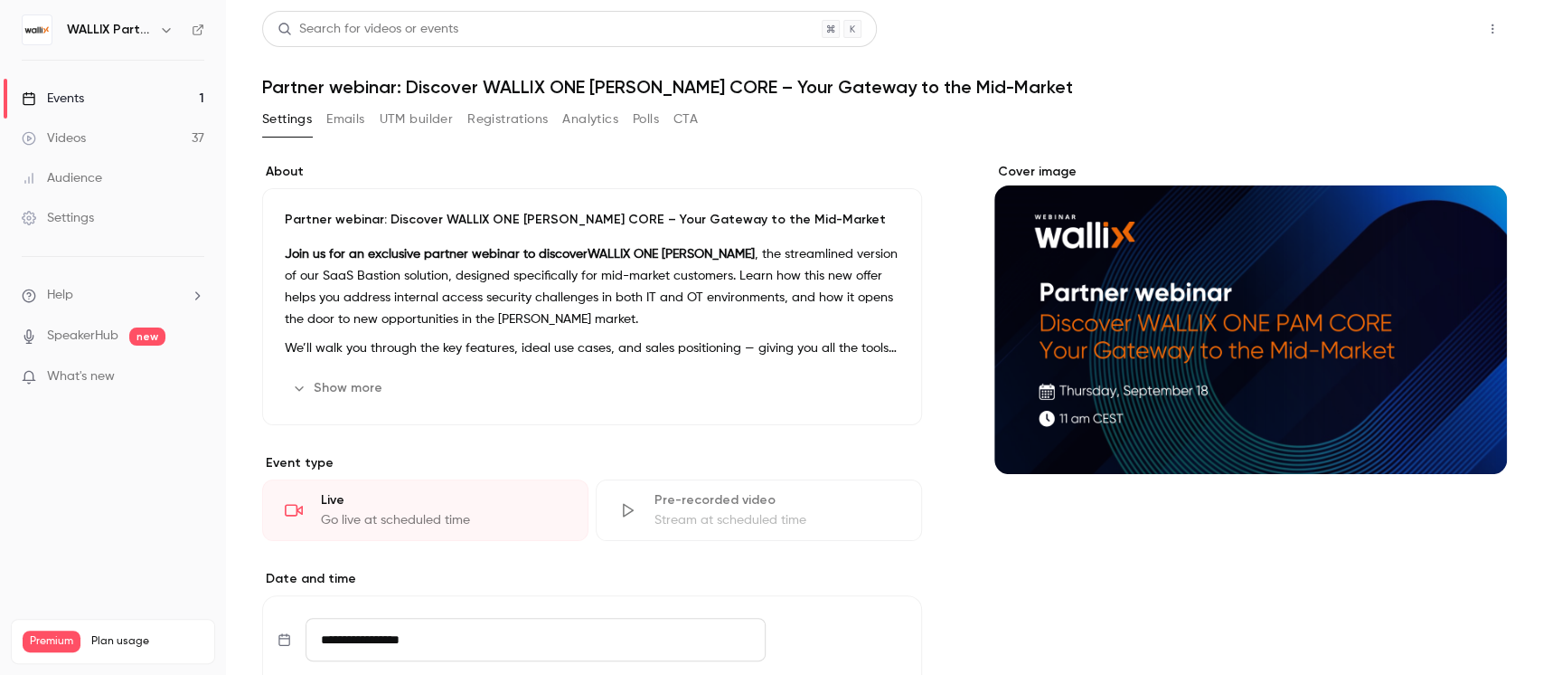
click at [1432, 28] on button "Share" at bounding box center [1427, 29] width 71 height 36
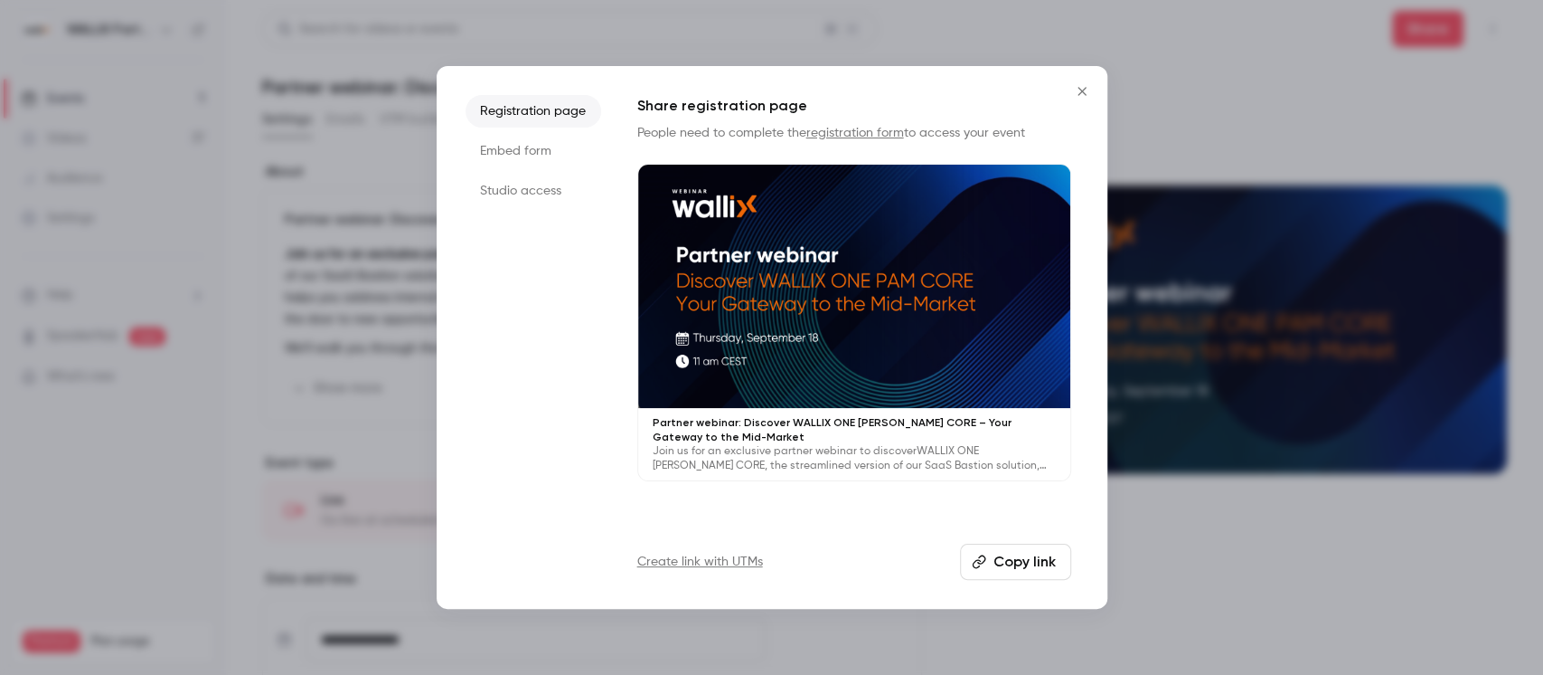
click at [1084, 88] on icon "Close" at bounding box center [1082, 91] width 8 height 8
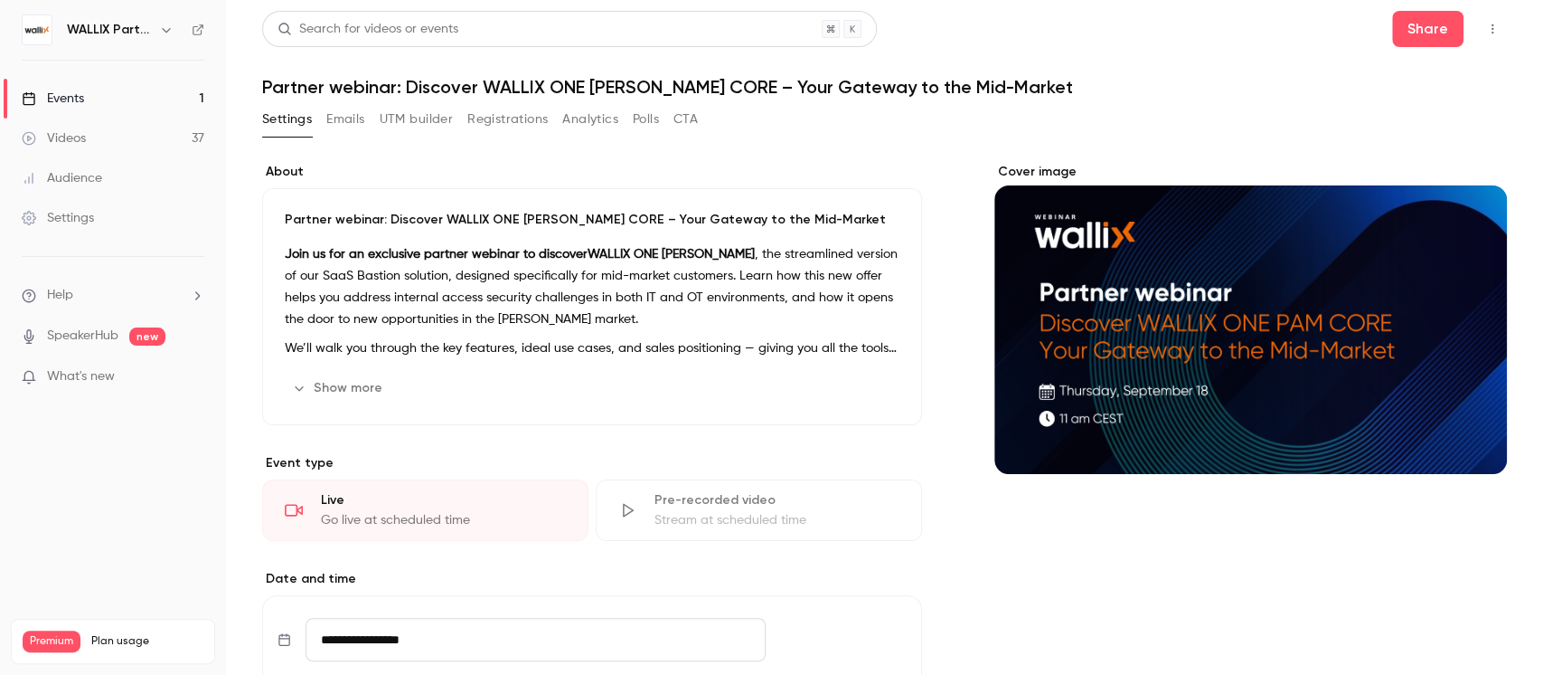
click at [1486, 24] on icon "button" at bounding box center [1493, 29] width 14 height 13
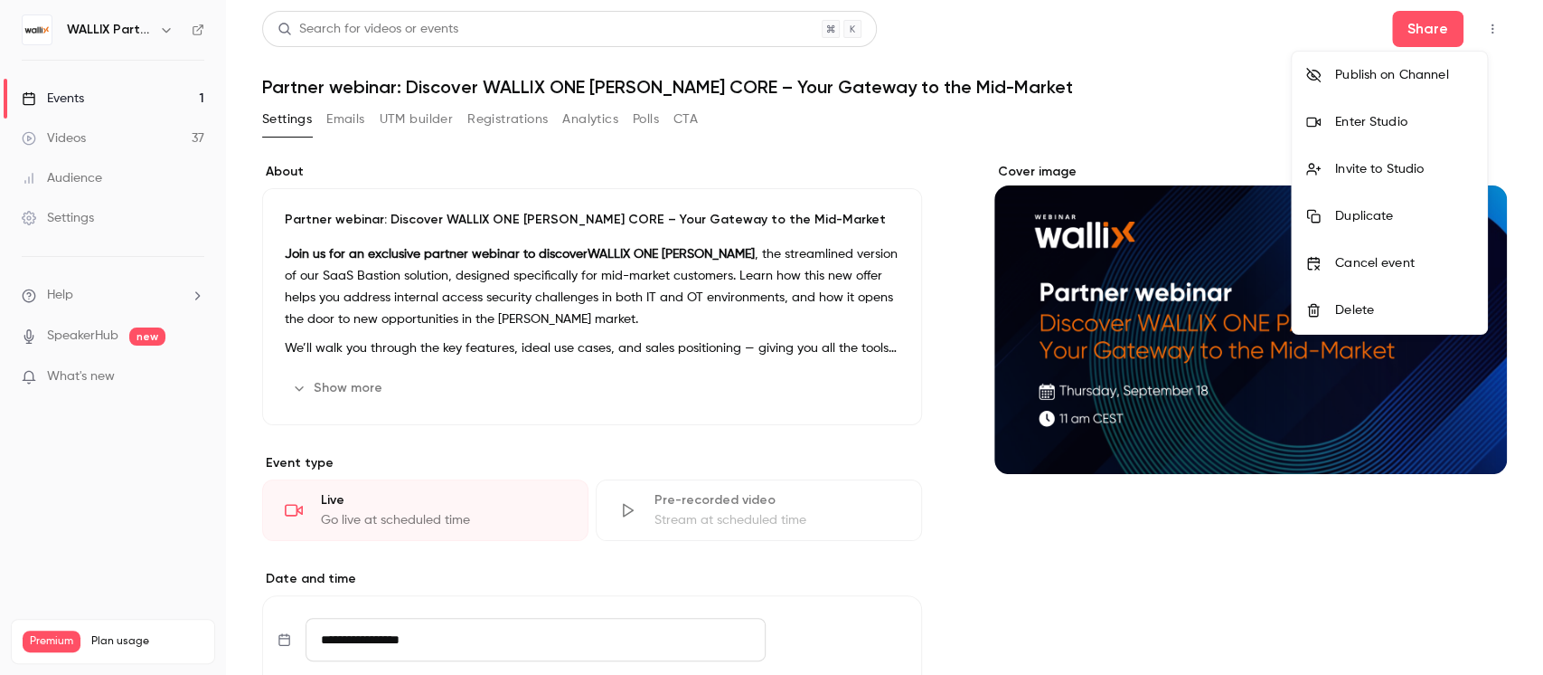
click at [867, 123] on div at bounding box center [771, 337] width 1543 height 675
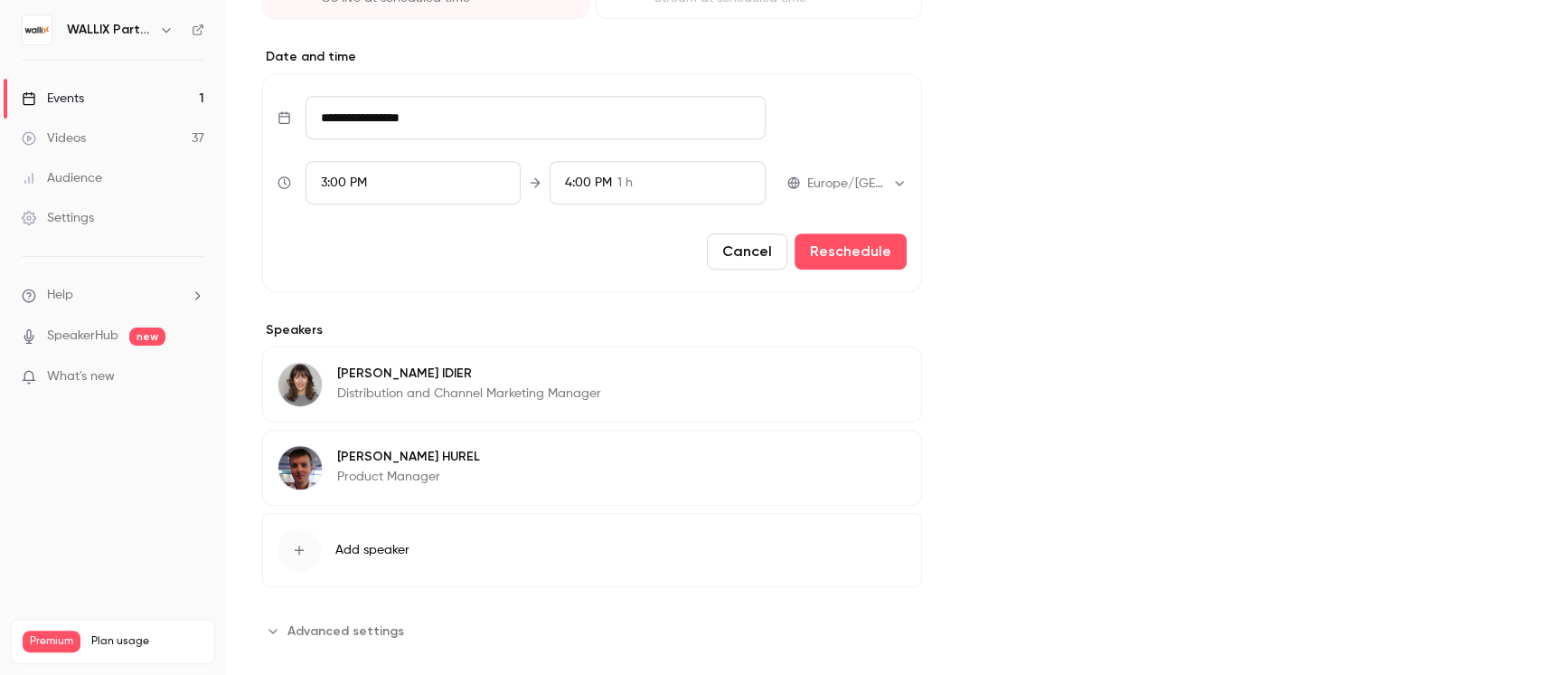
scroll to position [544, 0]
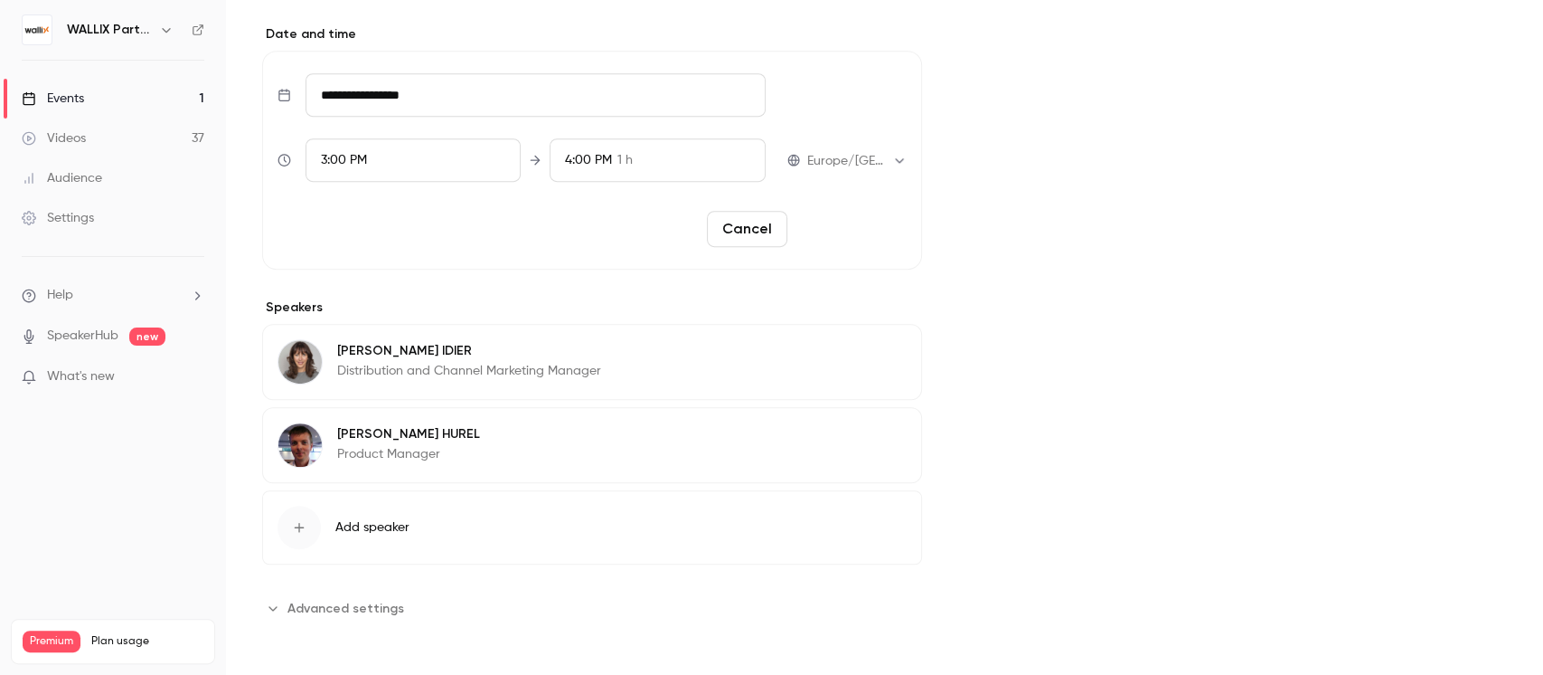
click at [826, 215] on button "Reschedule" at bounding box center [851, 229] width 112 height 36
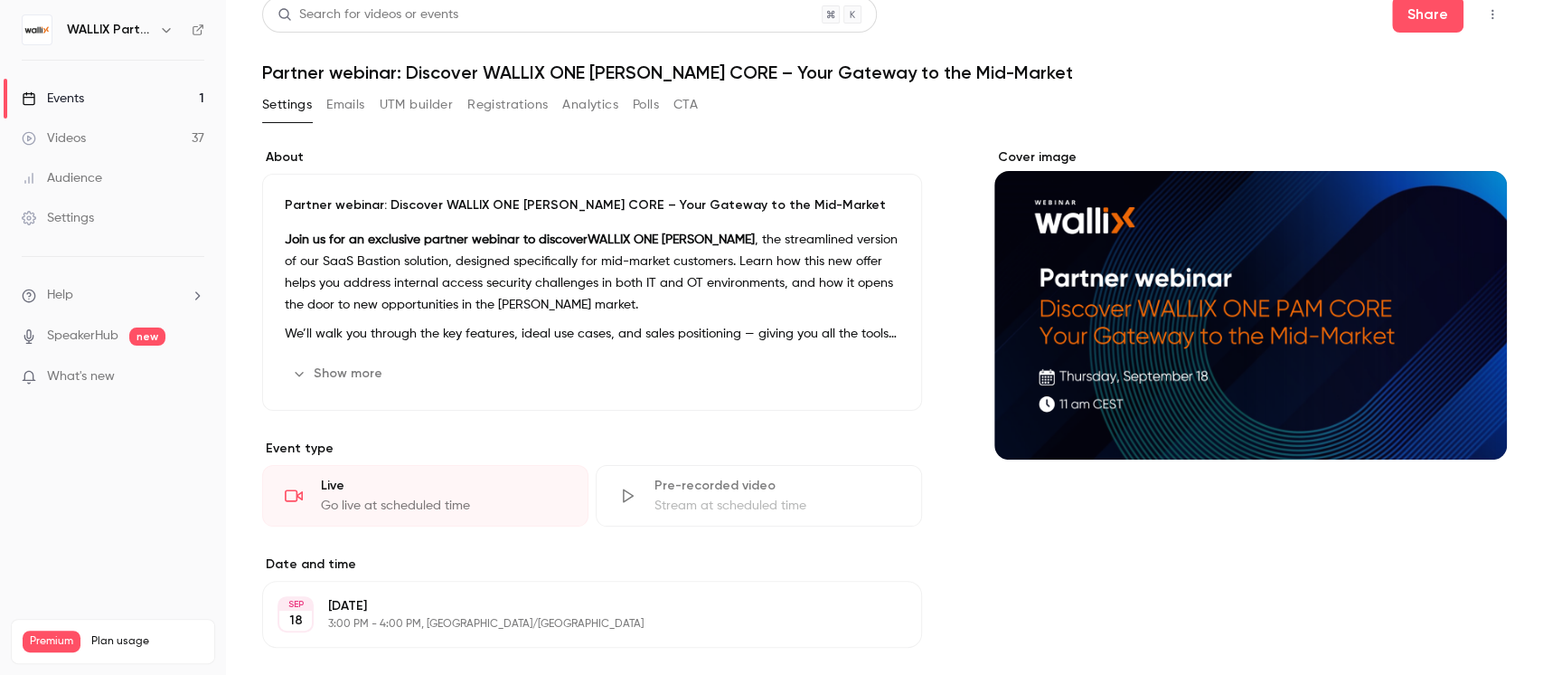
scroll to position [0, 0]
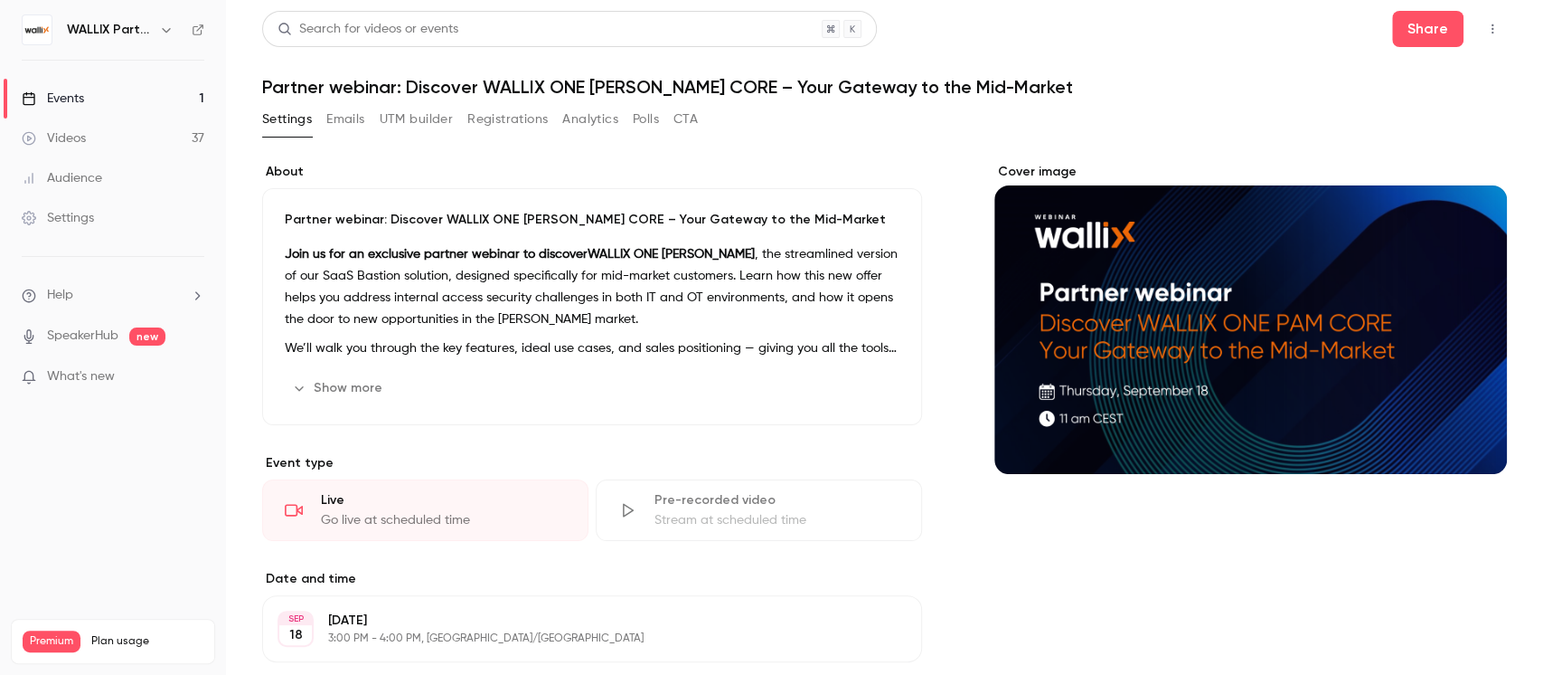
click at [72, 95] on div "Events" at bounding box center [53, 99] width 62 height 18
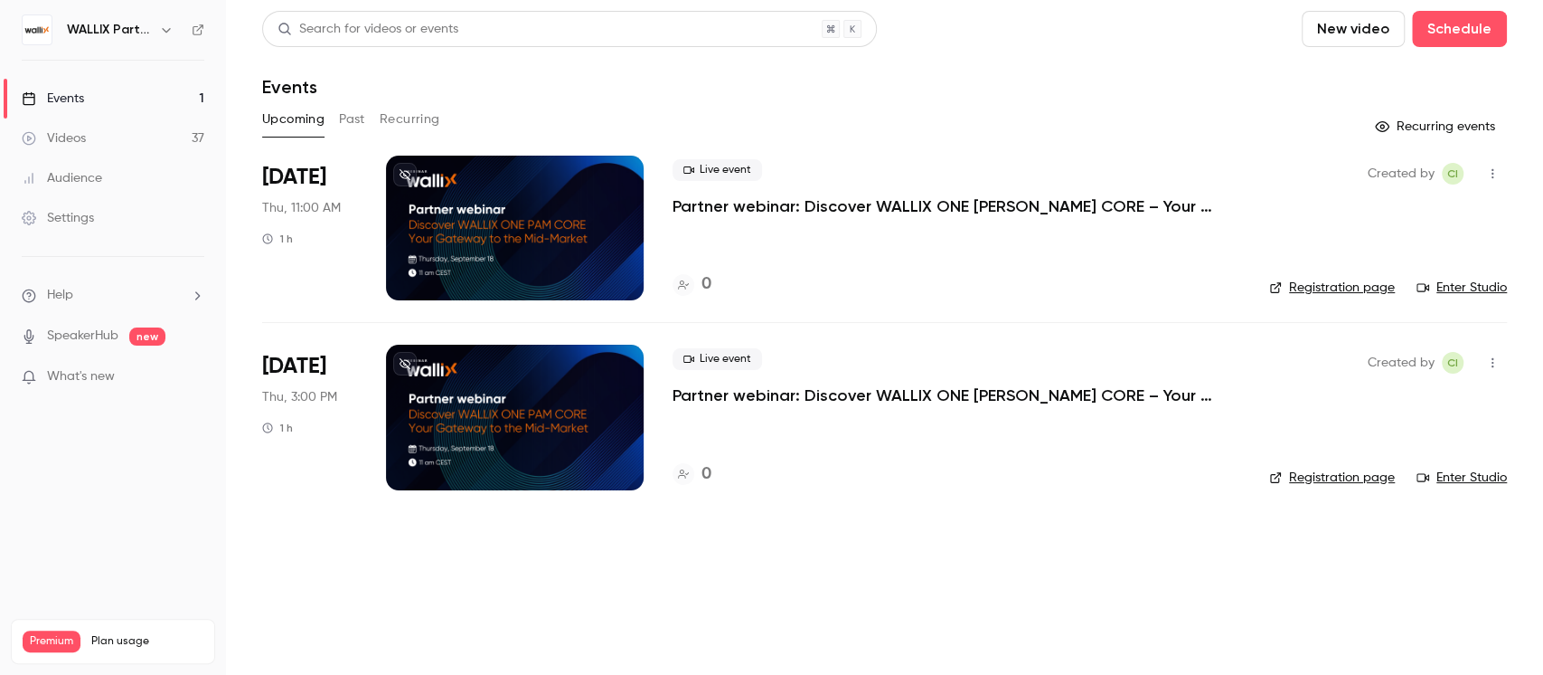
click at [349, 119] on button "Past" at bounding box center [352, 119] width 26 height 29
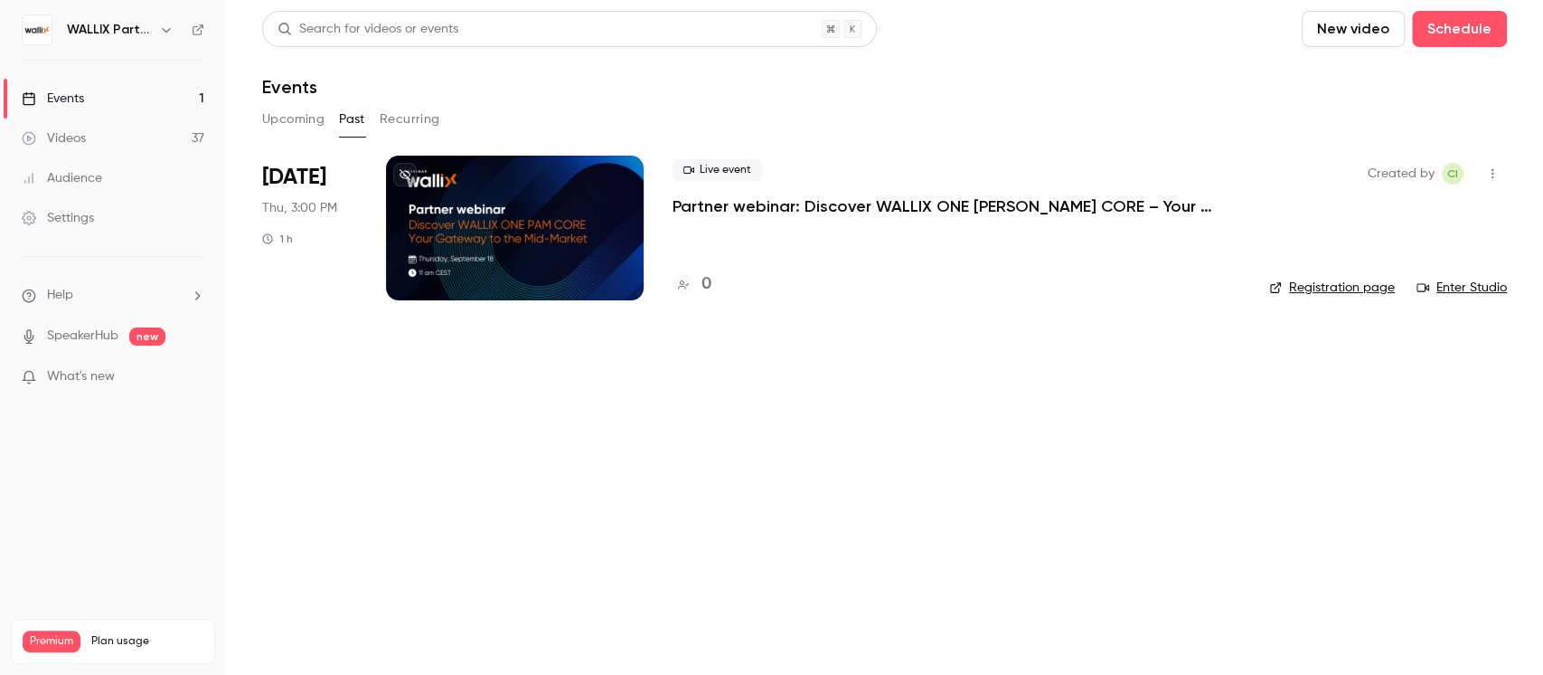
click at [1488, 177] on icon "button" at bounding box center [1493, 173] width 14 height 13
click at [1382, 396] on li "Delete" at bounding box center [1408, 407] width 195 height 47
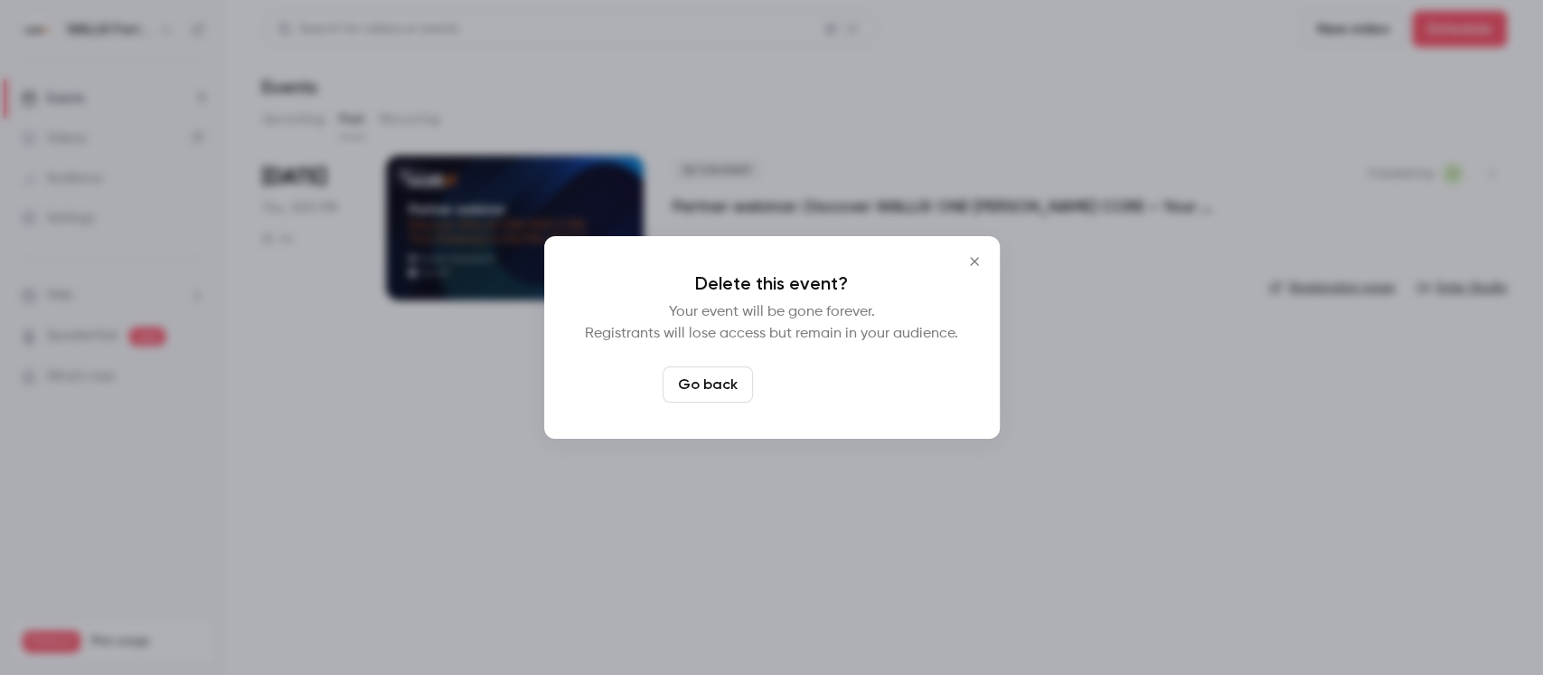
click at [822, 380] on button "Delete event" at bounding box center [820, 384] width 121 height 36
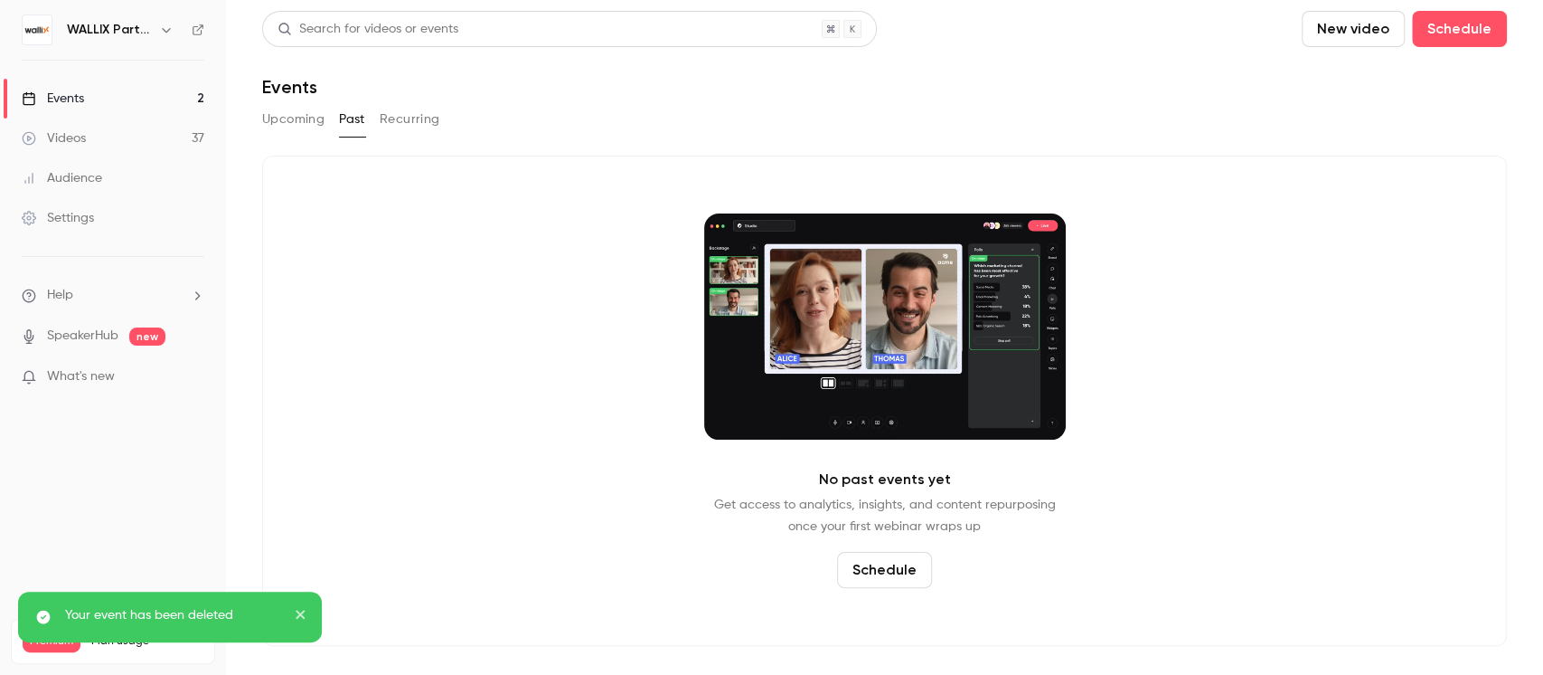
click at [304, 112] on button "Upcoming" at bounding box center [293, 119] width 62 height 29
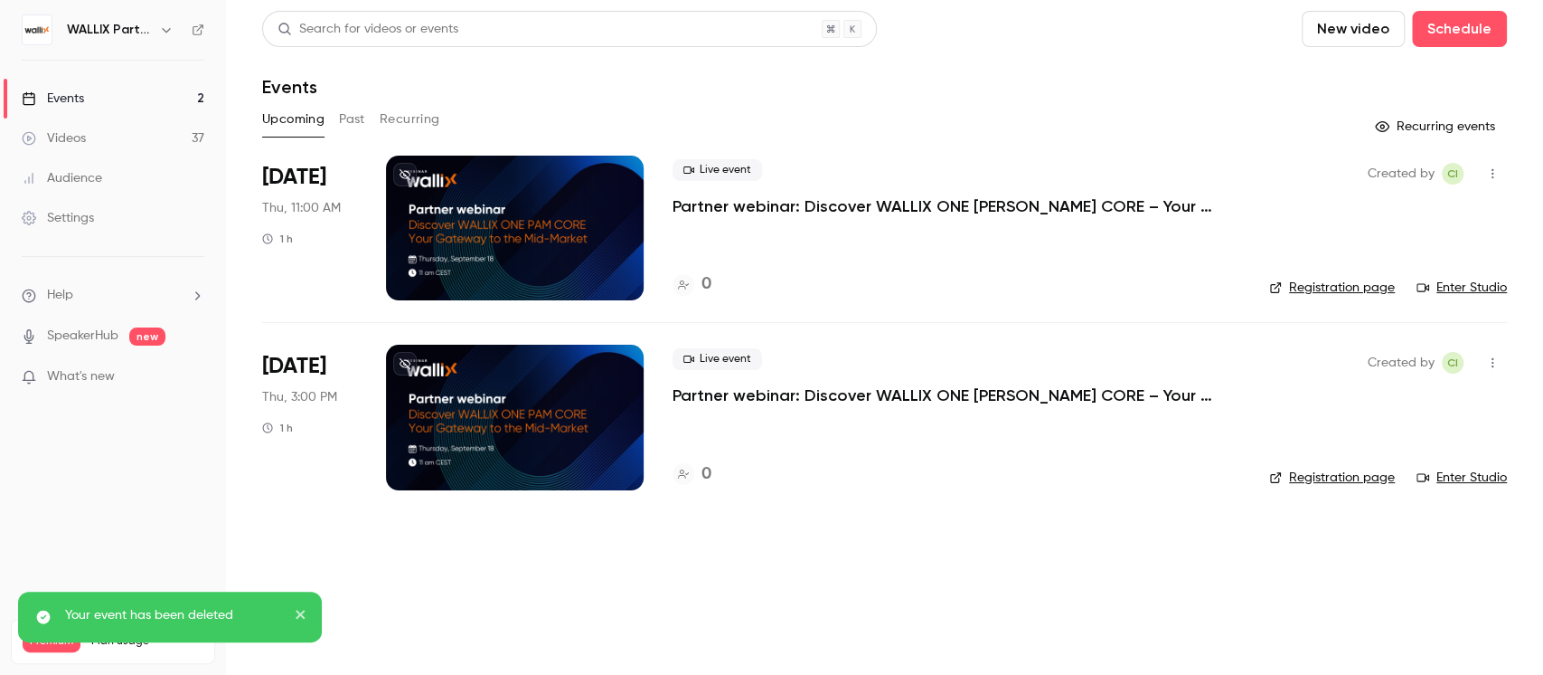
click at [702, 206] on p "Partner webinar: Discover WALLIX ONE [PERSON_NAME] CORE – Your Gateway to the M…" at bounding box center [944, 206] width 543 height 22
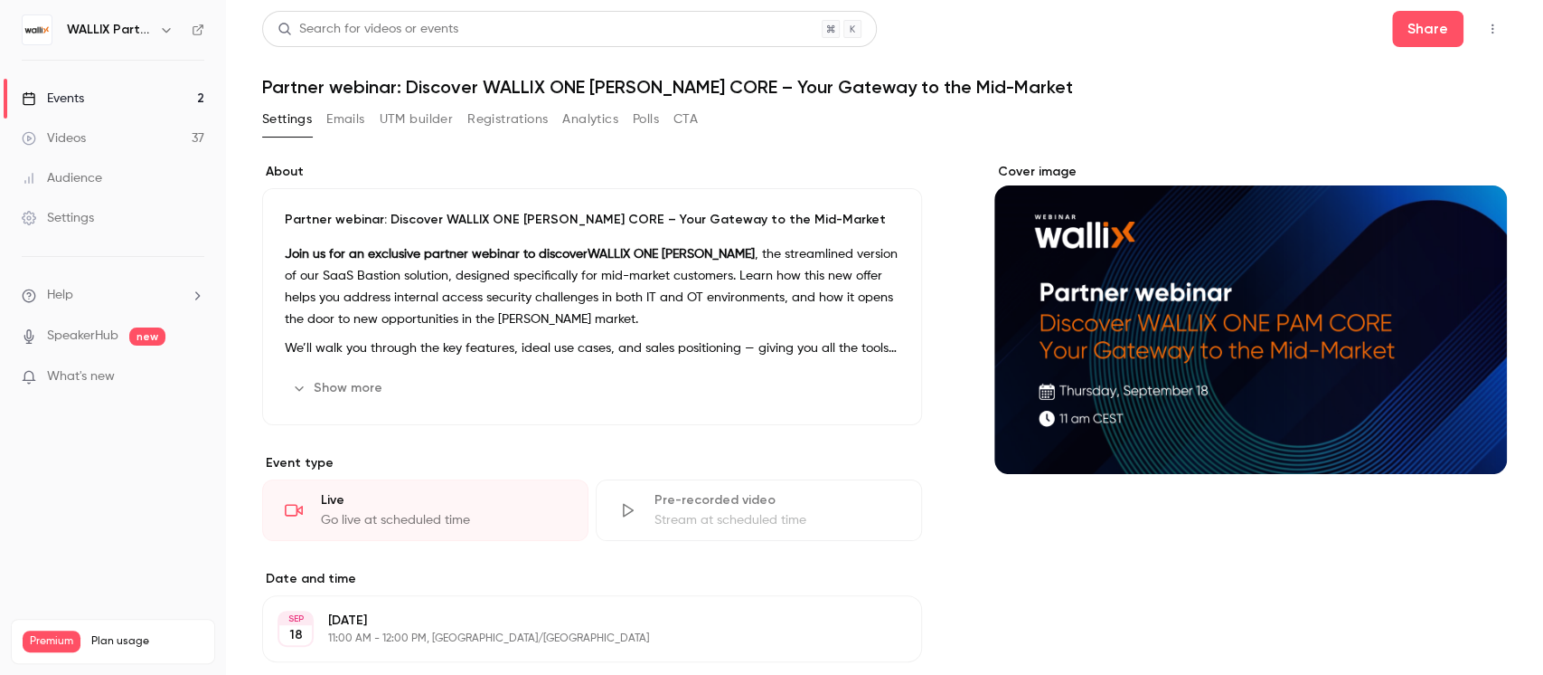
click at [853, 384] on button "Edit" at bounding box center [867, 387] width 66 height 29
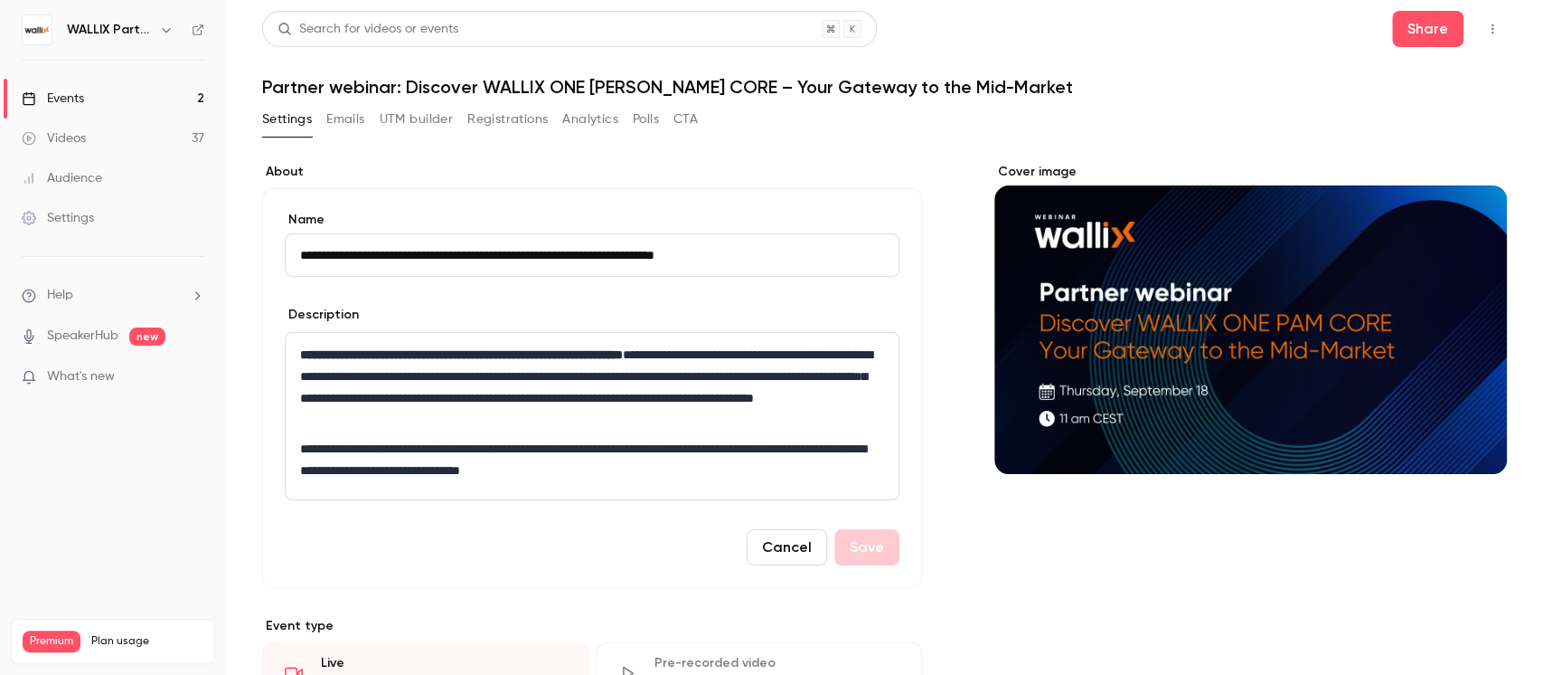
drag, startPoint x: 798, startPoint y: 256, endPoint x: 298, endPoint y: 274, distance: 500.4
click at [298, 274] on input "**********" at bounding box center [592, 254] width 615 height 43
paste input "**********"
type input "**********"
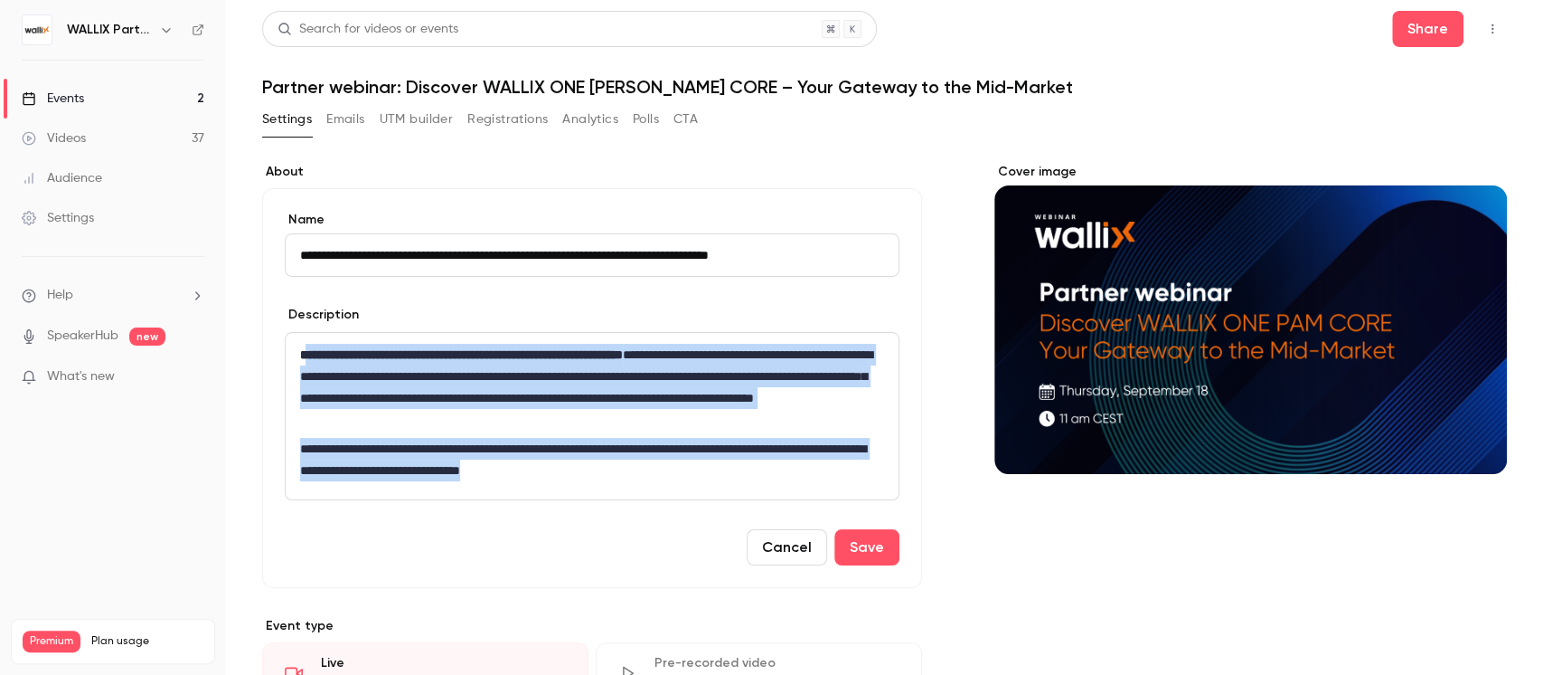
drag, startPoint x: 304, startPoint y: 352, endPoint x: 698, endPoint y: 465, distance: 410.1
click at [698, 465] on div "**********" at bounding box center [592, 416] width 613 height 166
copy div "**********"
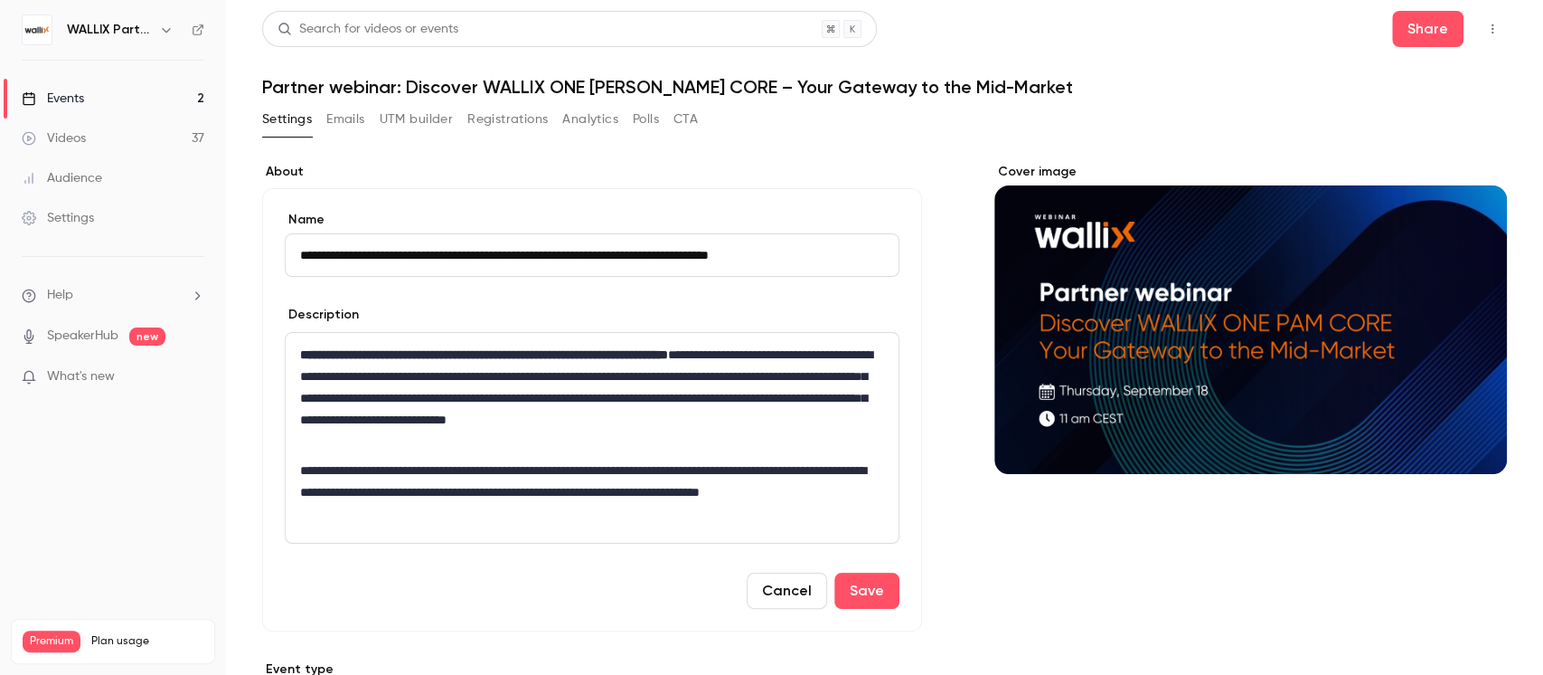
click at [307, 354] on strong "**********" at bounding box center [484, 354] width 368 height 13
drag, startPoint x: 558, startPoint y: 354, endPoint x: 514, endPoint y: 351, distance: 44.4
click at [514, 351] on strong "**********" at bounding box center [481, 354] width 363 height 13
click at [608, 428] on p "**********" at bounding box center [586, 398] width 573 height 109
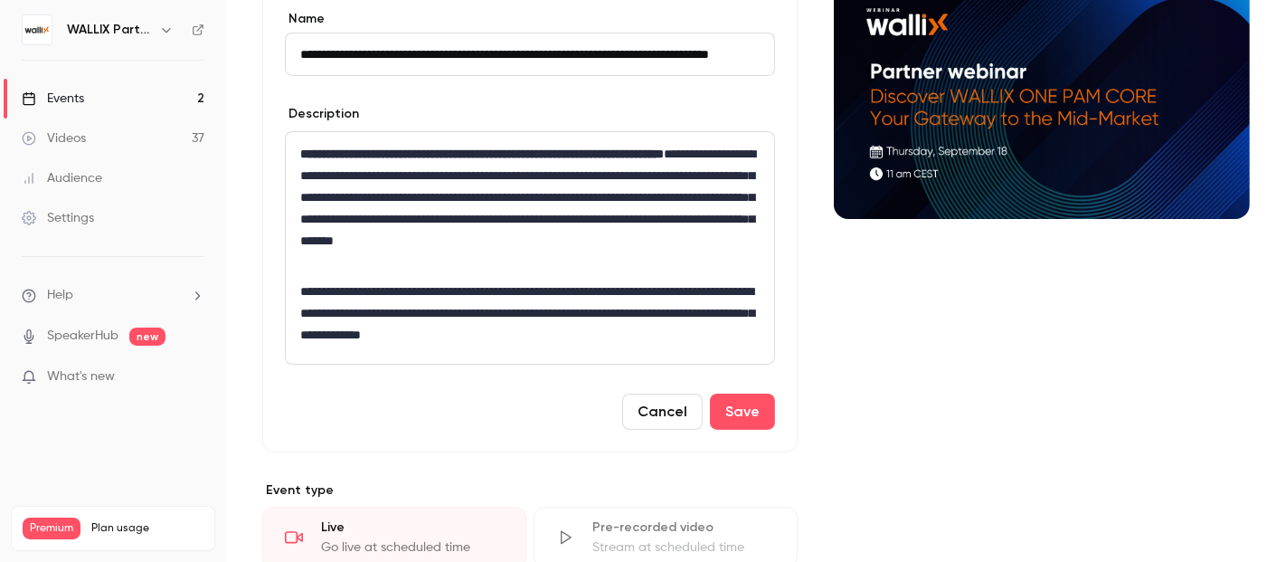
scroll to position [301, 0]
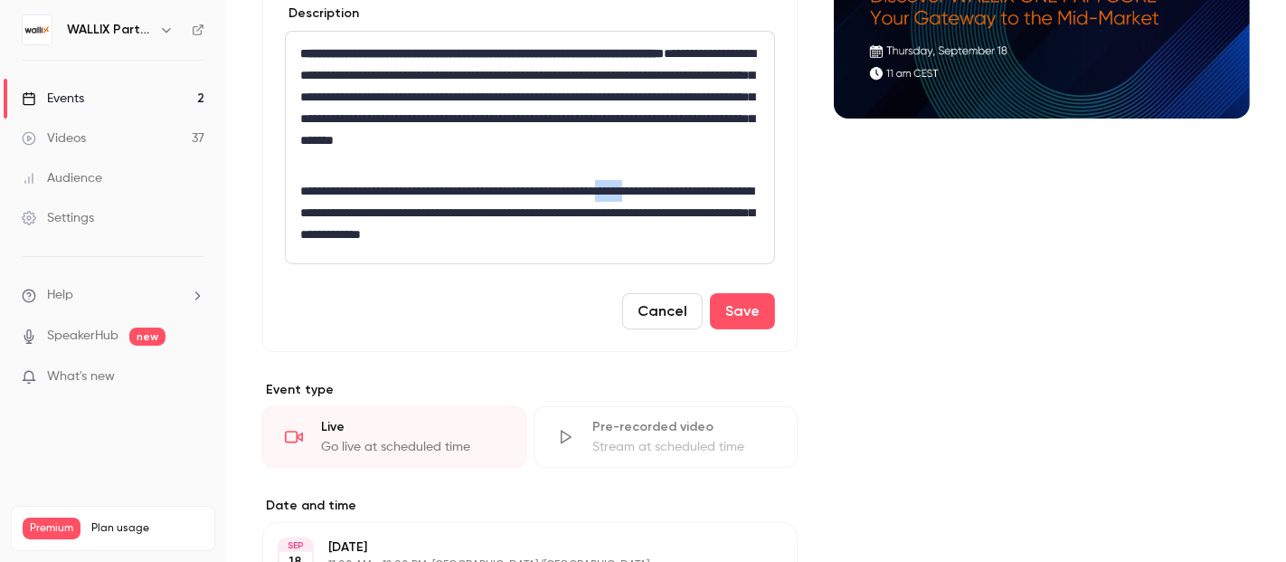
drag, startPoint x: 670, startPoint y: 192, endPoint x: 708, endPoint y: 191, distance: 38.0
click at [708, 191] on p "**********" at bounding box center [525, 212] width 451 height 65
click at [442, 188] on p "**********" at bounding box center [525, 212] width 451 height 65
drag, startPoint x: 736, startPoint y: 190, endPoint x: 725, endPoint y: 191, distance: 10.9
click at [725, 191] on p "**********" at bounding box center [525, 212] width 451 height 65
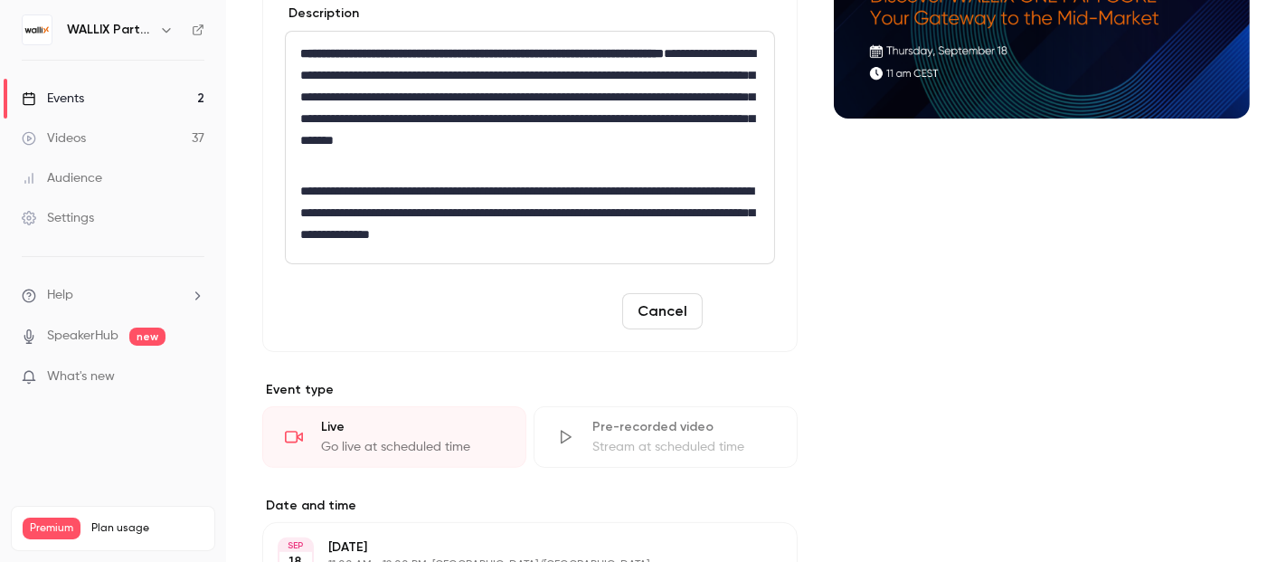
click at [736, 311] on button "Save" at bounding box center [742, 311] width 65 height 36
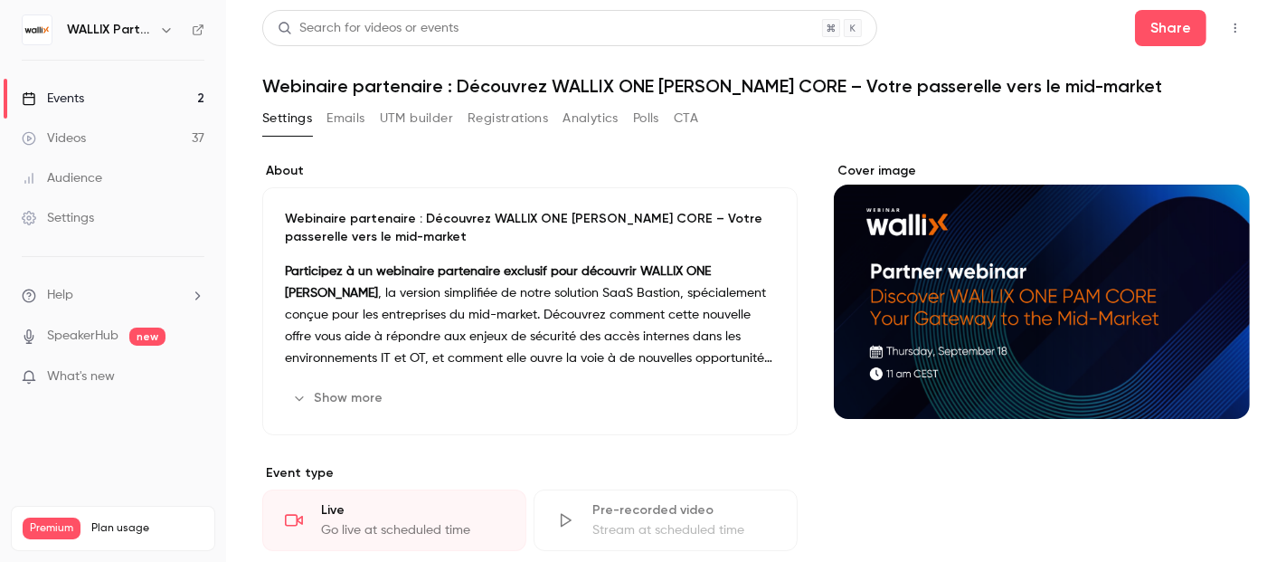
scroll to position [0, 0]
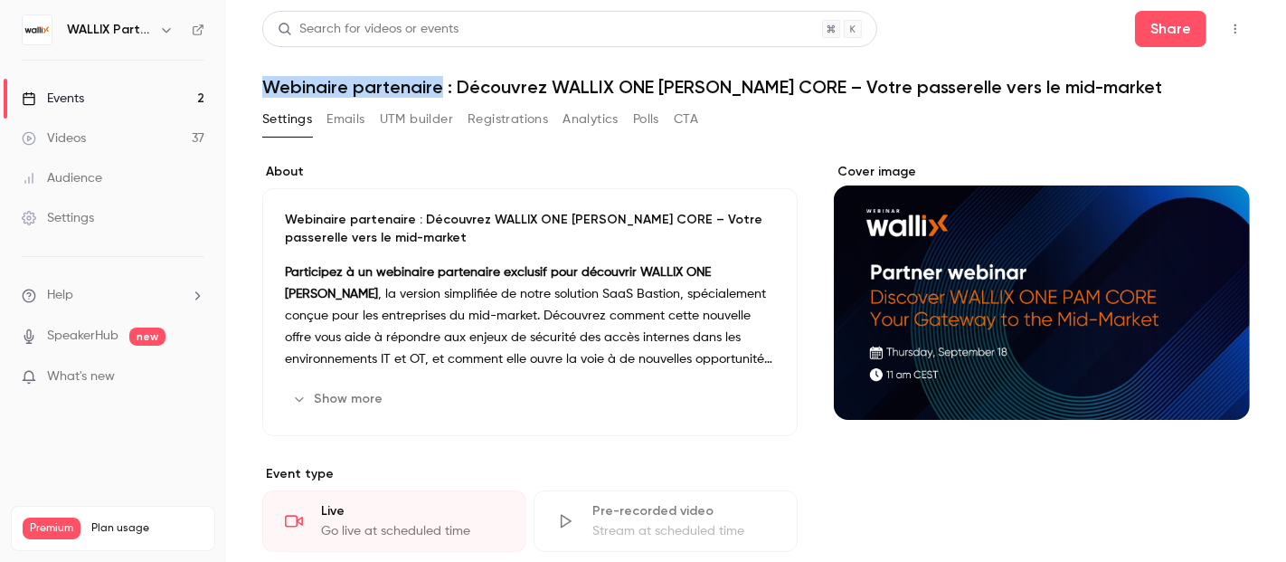
drag, startPoint x: 268, startPoint y: 81, endPoint x: 441, endPoint y: 81, distance: 173.6
click at [441, 81] on h1 "Webinaire partenaire : Découvrez WALLIX ONE [PERSON_NAME] CORE – Votre passerel…" at bounding box center [755, 87] width 987 height 22
copy h1 "Webinaire partenaire"
click at [424, 214] on p "Webinaire partenaire : Découvrez WALLIX ONE [PERSON_NAME] CORE – Votre passerel…" at bounding box center [530, 229] width 490 height 36
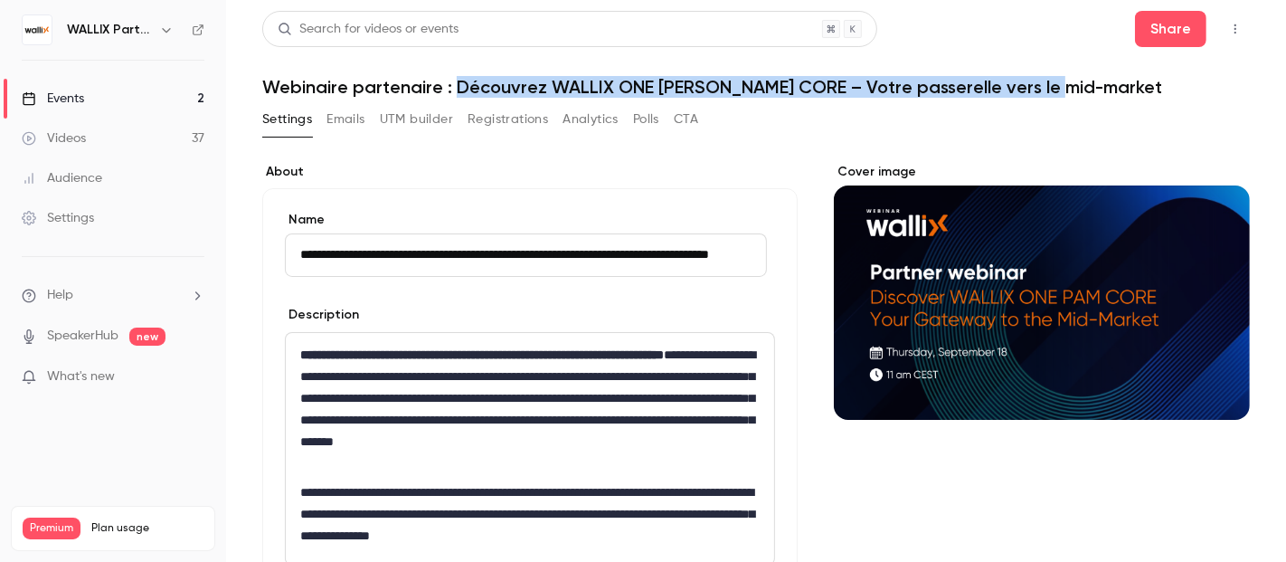
drag, startPoint x: 463, startPoint y: 81, endPoint x: 1069, endPoint y: 74, distance: 605.9
click at [1069, 74] on header "Search for videos or events Share Webinaire partenaire : Découvrez WALLIX ONE […" at bounding box center [755, 54] width 987 height 87
copy h1 "Découvrez WALLIX ONE [PERSON_NAME] CORE – Votre passerelle vers le mid-market"
click at [1207, 380] on icon "Cover image" at bounding box center [1217, 387] width 20 height 14
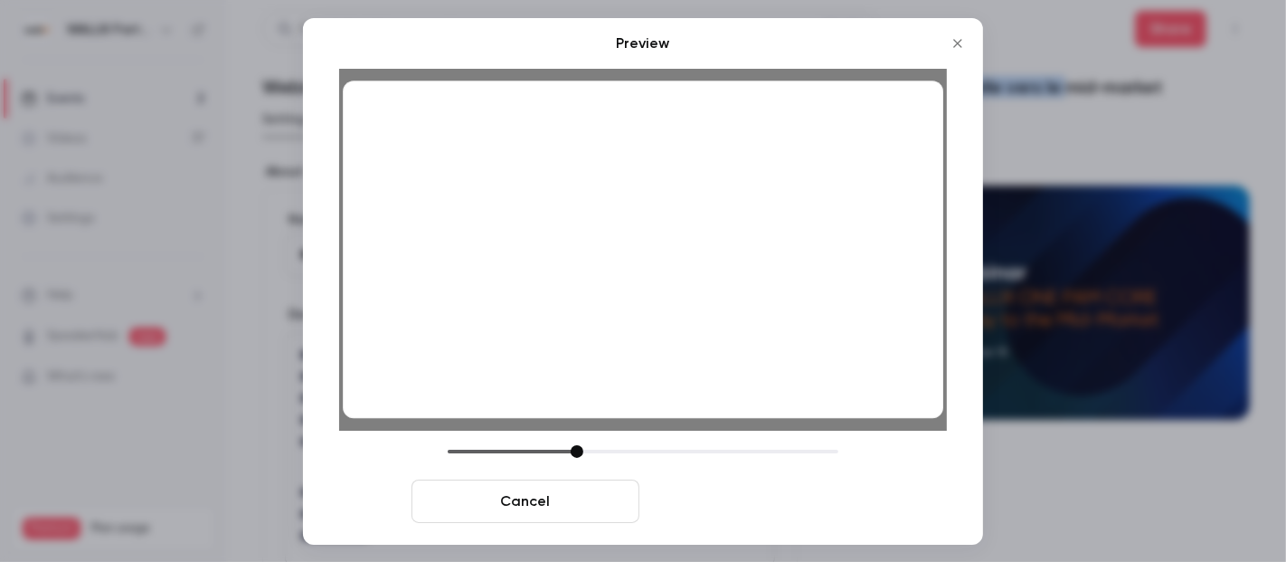
click at [738, 497] on button "Save cover" at bounding box center [761, 500] width 228 height 43
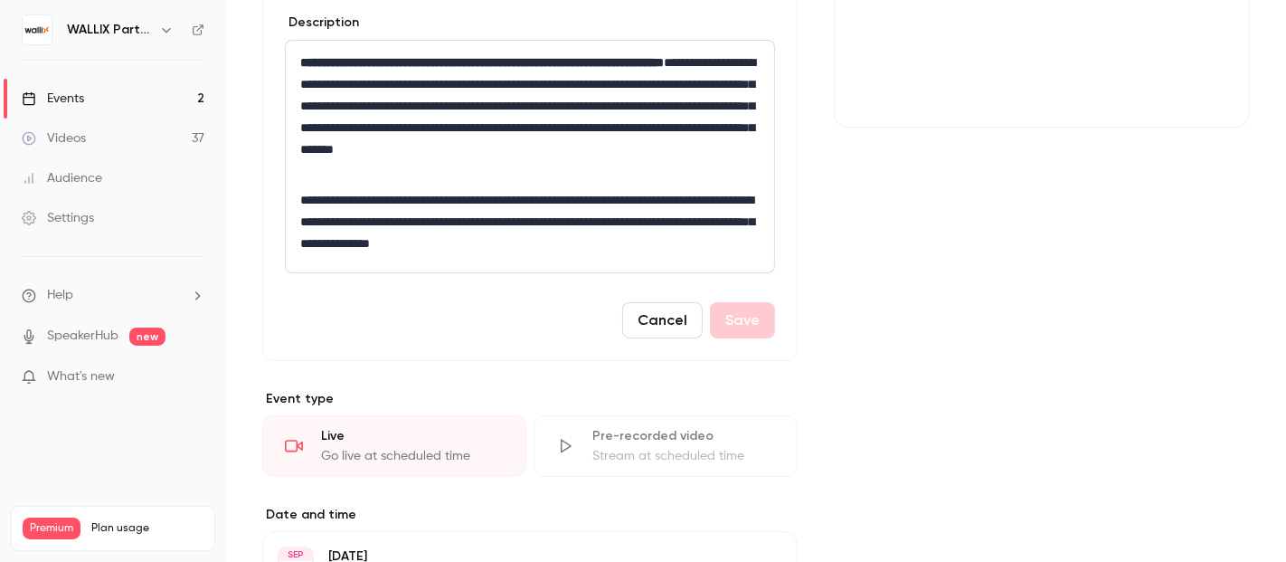
scroll to position [401, 0]
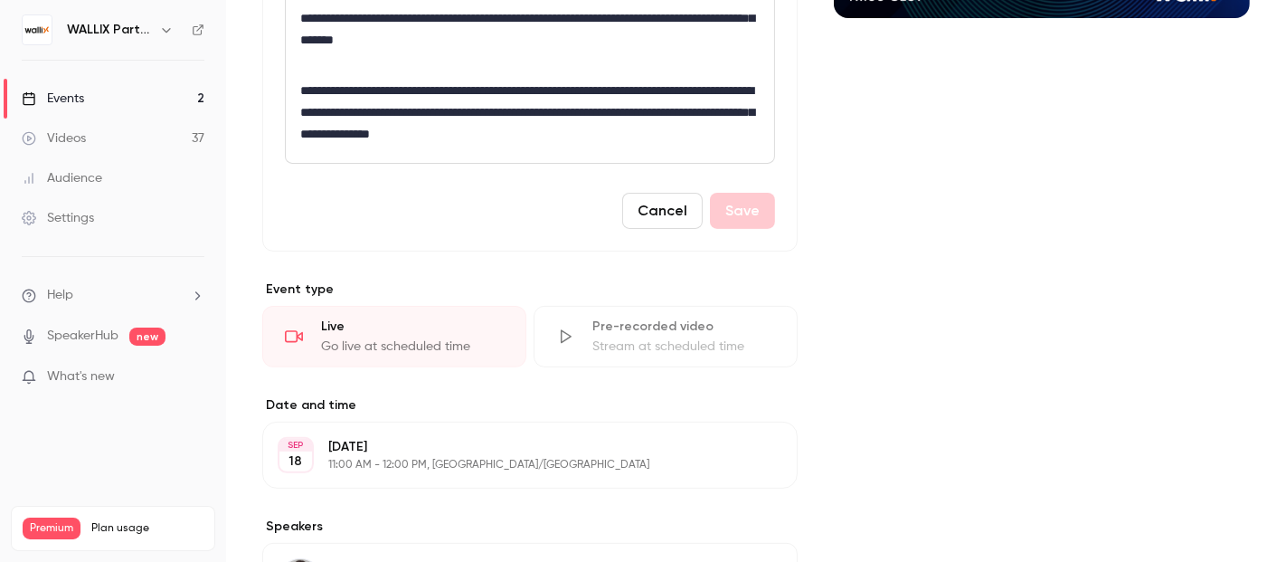
click at [939, 227] on div "Cover image" at bounding box center [1042, 301] width 416 height 1080
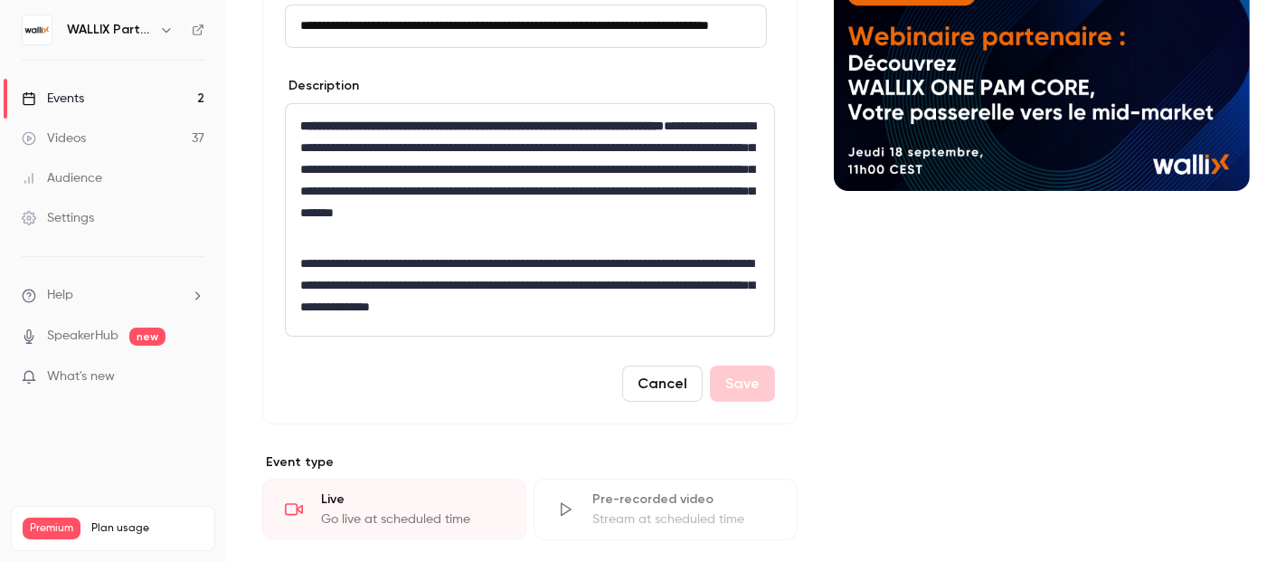
scroll to position [0, 0]
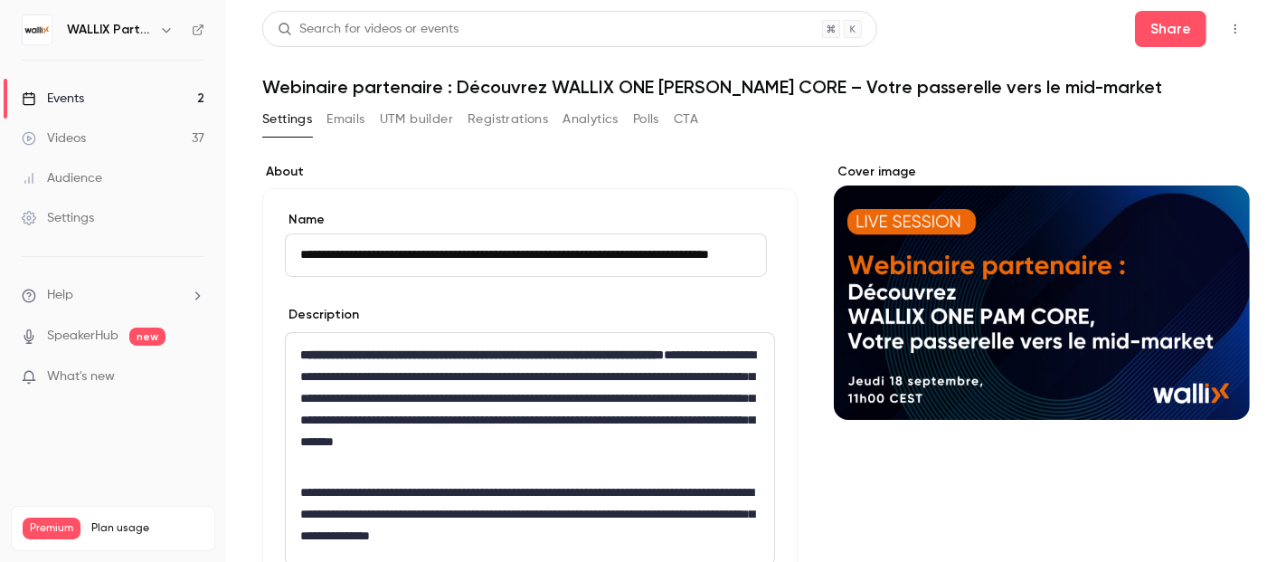
click at [637, 131] on button "Polls" at bounding box center [646, 119] width 26 height 29
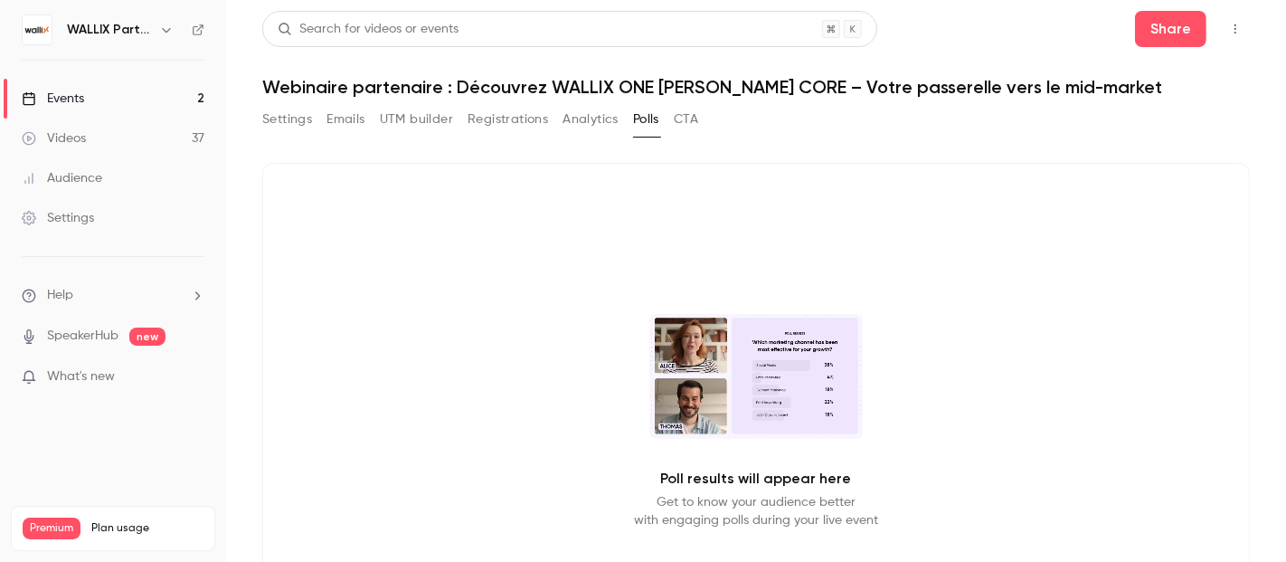
click at [288, 118] on button "Settings" at bounding box center [287, 119] width 50 height 29
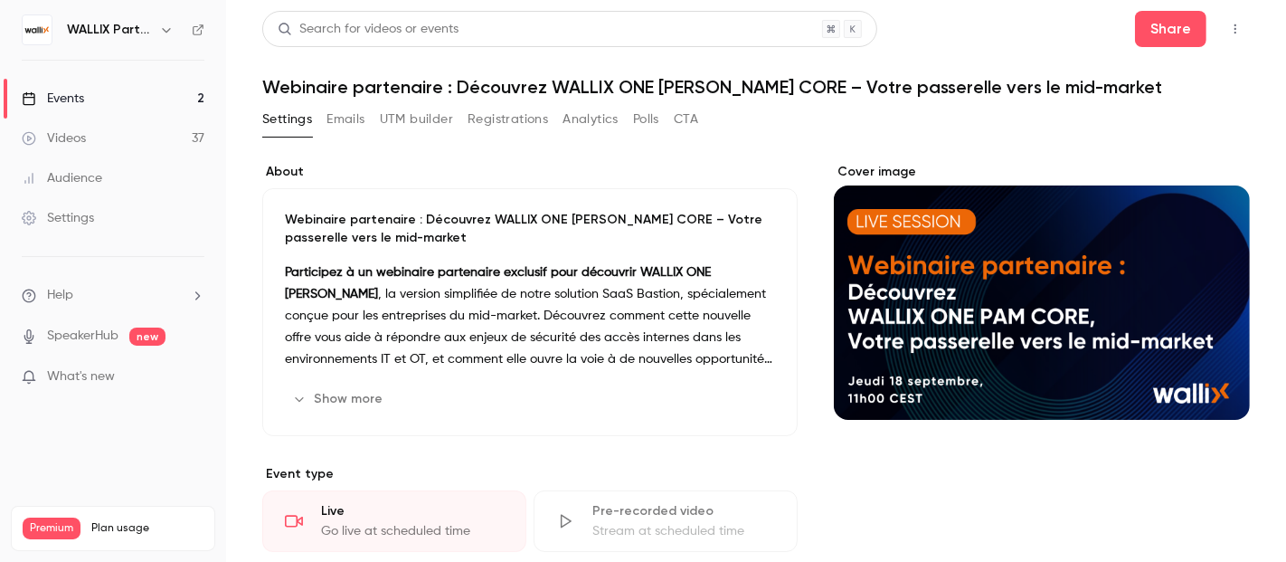
click at [339, 116] on button "Emails" at bounding box center [345, 119] width 38 height 29
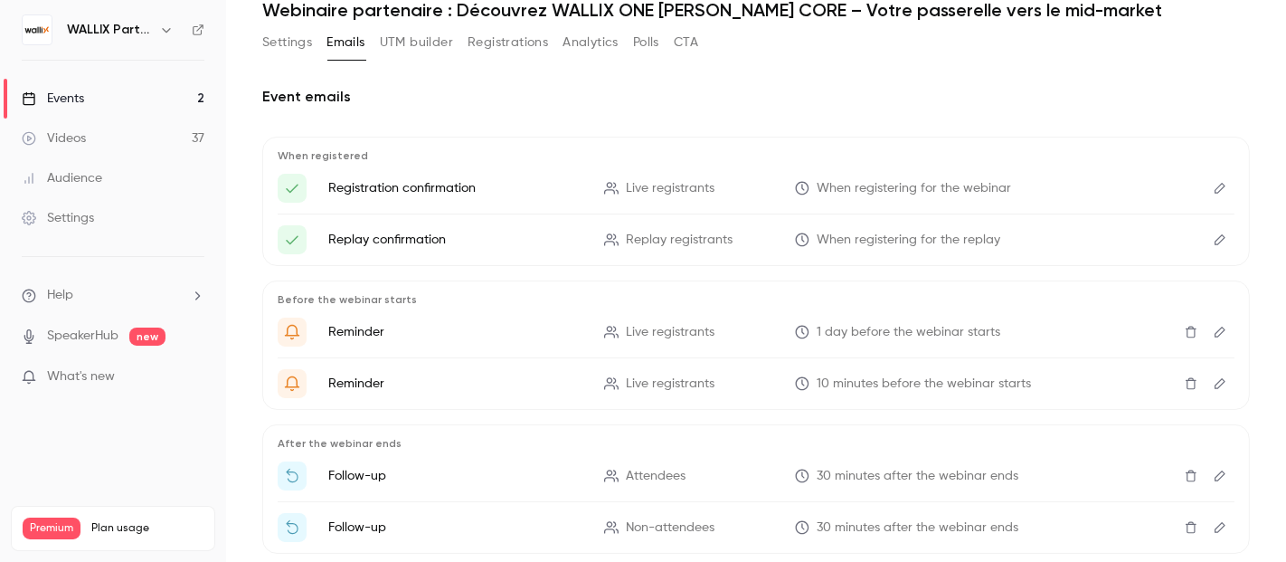
scroll to position [171, 0]
